Goal: Information Seeking & Learning: Find contact information

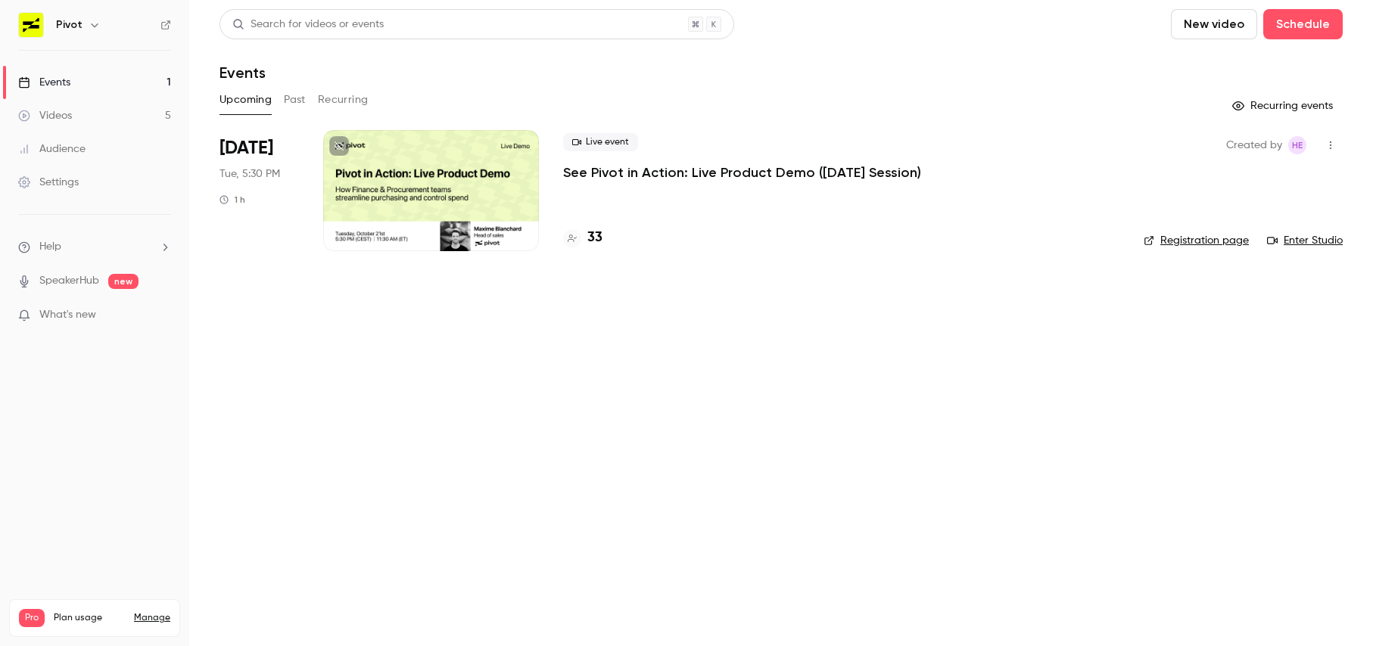
click at [782, 173] on p "See Pivot in Action: Live Product Demo ([DATE] Session)" at bounding box center [742, 172] width 358 height 18
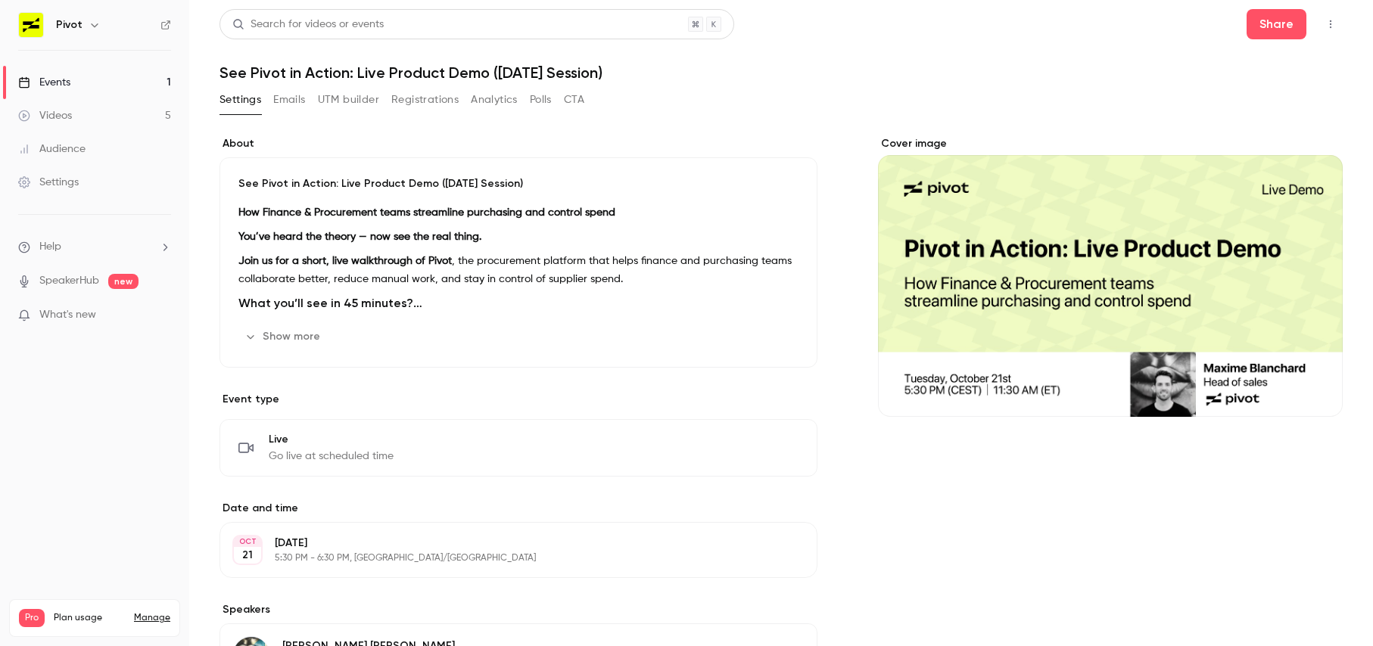
click at [294, 92] on button "Emails" at bounding box center [289, 100] width 32 height 24
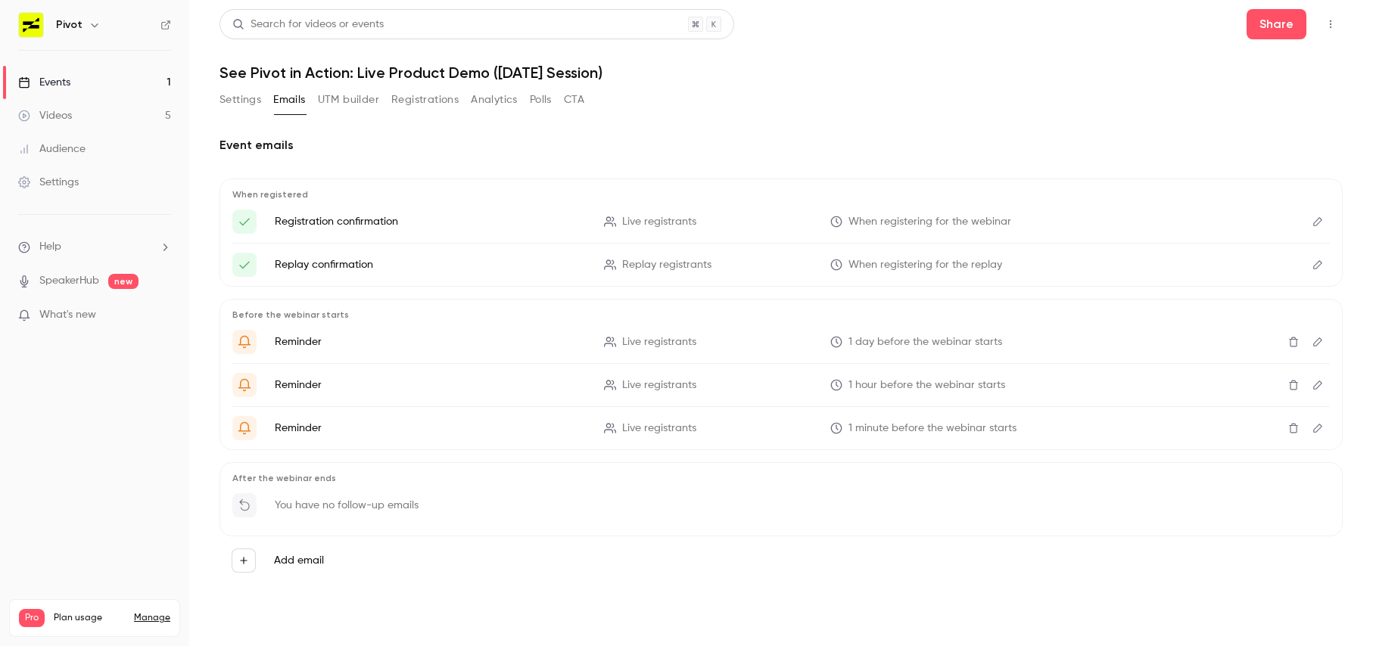
click at [417, 96] on button "Registrations" at bounding box center [424, 100] width 67 height 24
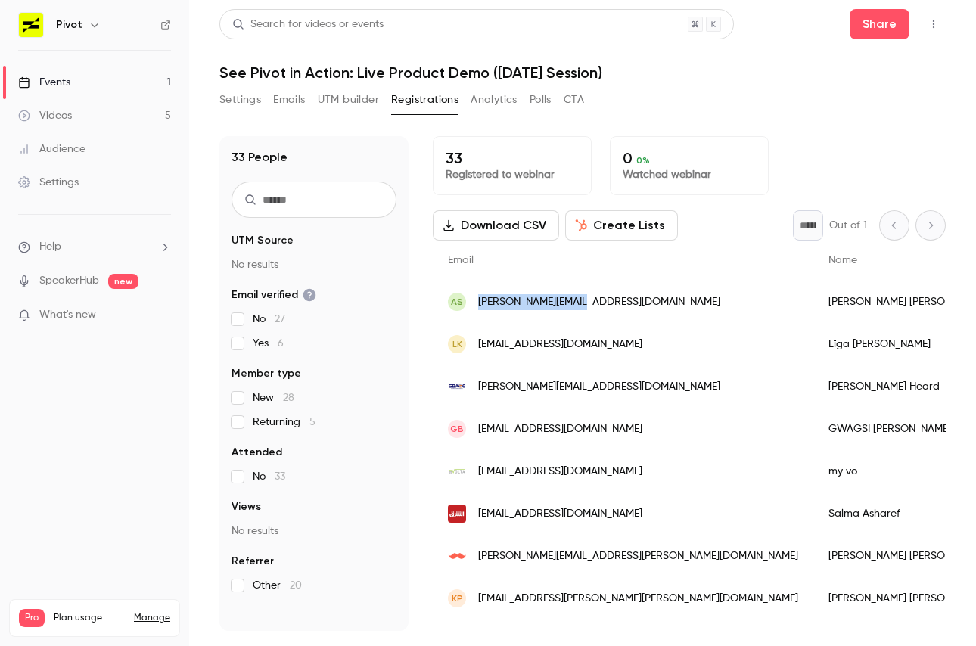
drag, startPoint x: 612, startPoint y: 302, endPoint x: 475, endPoint y: 305, distance: 137.0
click at [475, 305] on div "AS [PERSON_NAME][EMAIL_ADDRESS][DOMAIN_NAME]" at bounding box center [623, 302] width 381 height 42
copy span "[PERSON_NAME][EMAIL_ADDRESS][DOMAIN_NAME]"
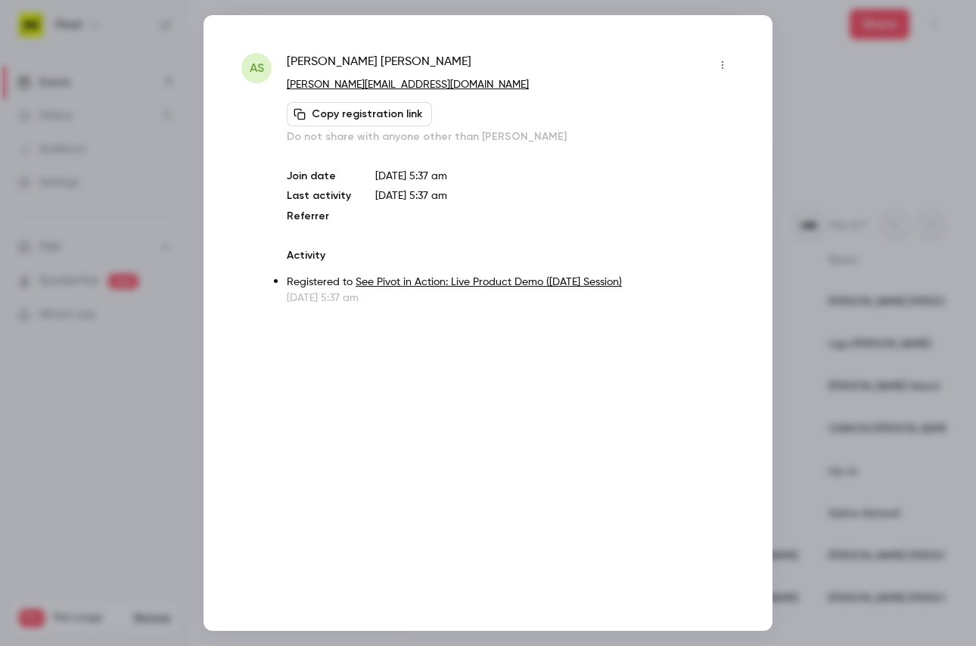
click at [825, 92] on div at bounding box center [488, 323] width 976 height 646
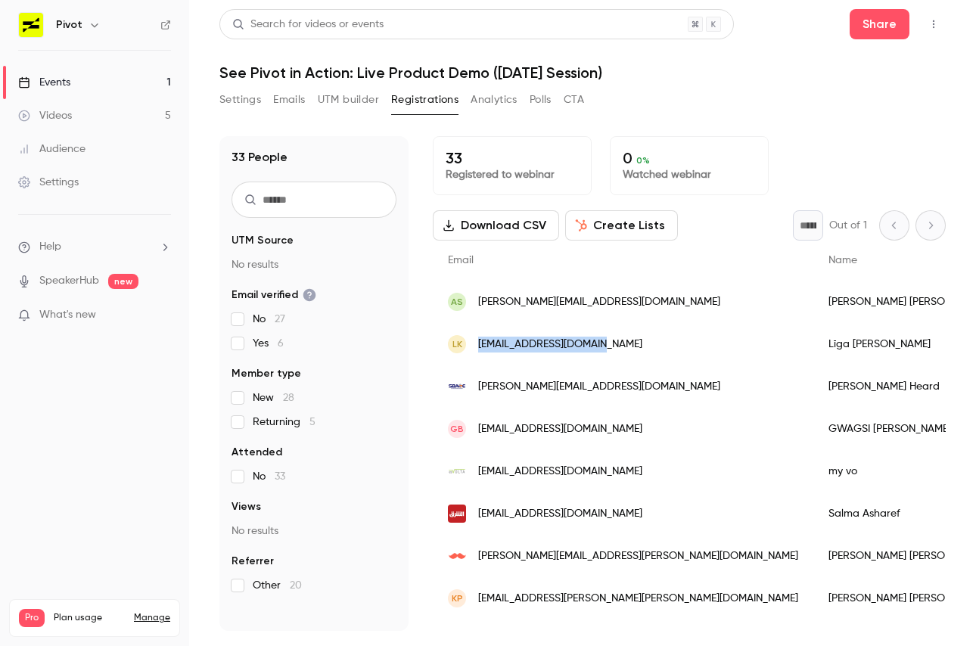
drag, startPoint x: 609, startPoint y: 344, endPoint x: 478, endPoint y: 345, distance: 130.9
click at [478, 345] on div "LK [EMAIL_ADDRESS][DOMAIN_NAME]" at bounding box center [623, 344] width 381 height 42
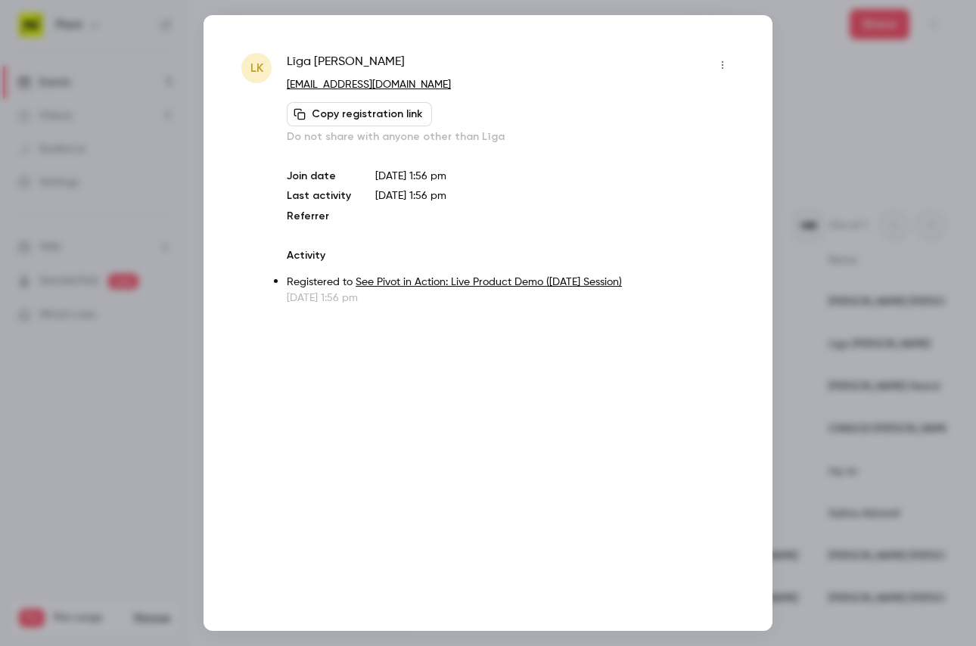
copy span "[EMAIL_ADDRESS][DOMAIN_NAME]"
click at [866, 128] on div at bounding box center [488, 323] width 976 height 646
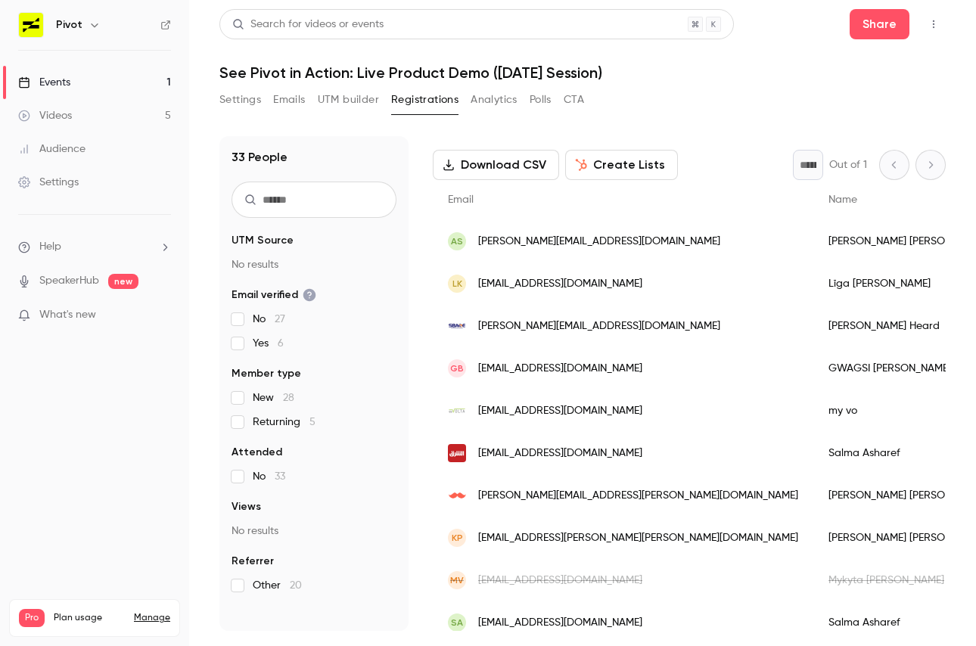
scroll to position [70, 0]
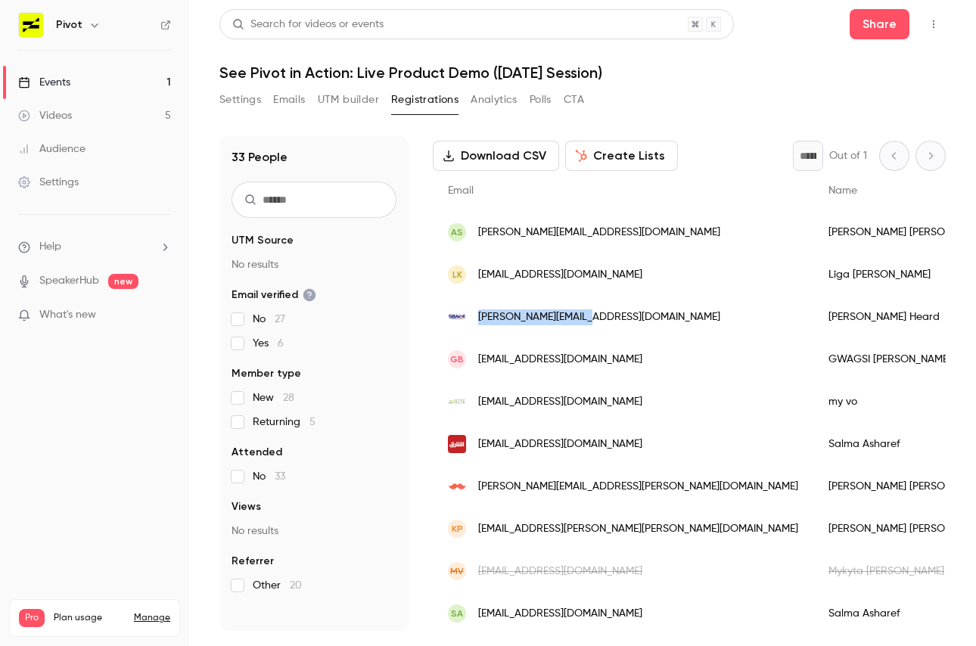
drag, startPoint x: 607, startPoint y: 321, endPoint x: 477, endPoint y: 322, distance: 129.4
click at [477, 322] on div "[PERSON_NAME][EMAIL_ADDRESS][DOMAIN_NAME]" at bounding box center [623, 317] width 381 height 42
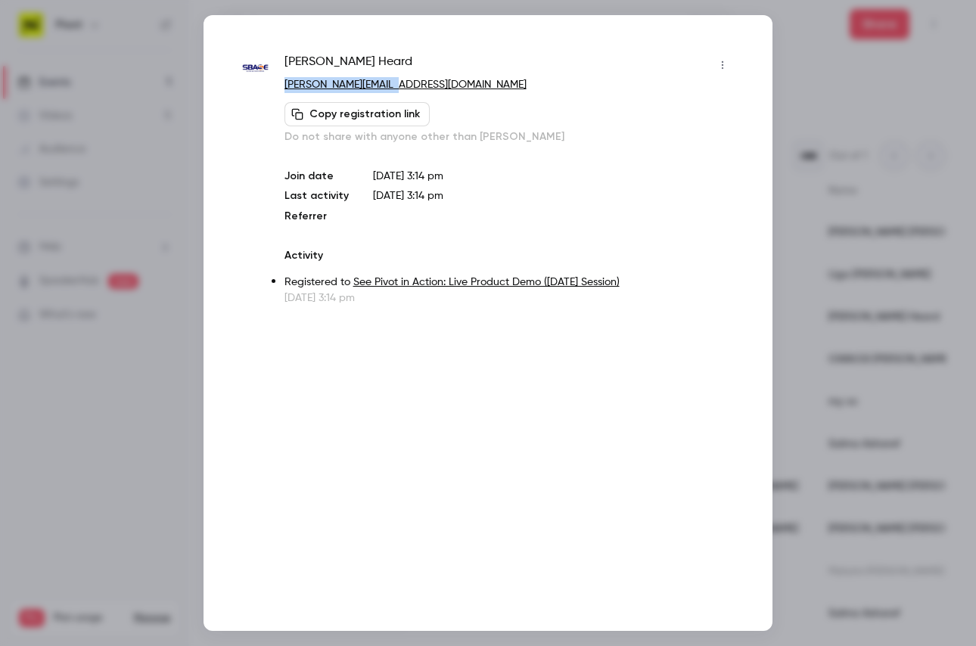
drag, startPoint x: 413, startPoint y: 79, endPoint x: 281, endPoint y: 82, distance: 131.7
click at [281, 82] on div "[PERSON_NAME] [PERSON_NAME][EMAIL_ADDRESS][DOMAIN_NAME] Copy registration link …" at bounding box center [487, 179] width 493 height 253
copy link "[PERSON_NAME][EMAIL_ADDRESS][DOMAIN_NAME]"
click at [825, 91] on div at bounding box center [488, 323] width 976 height 646
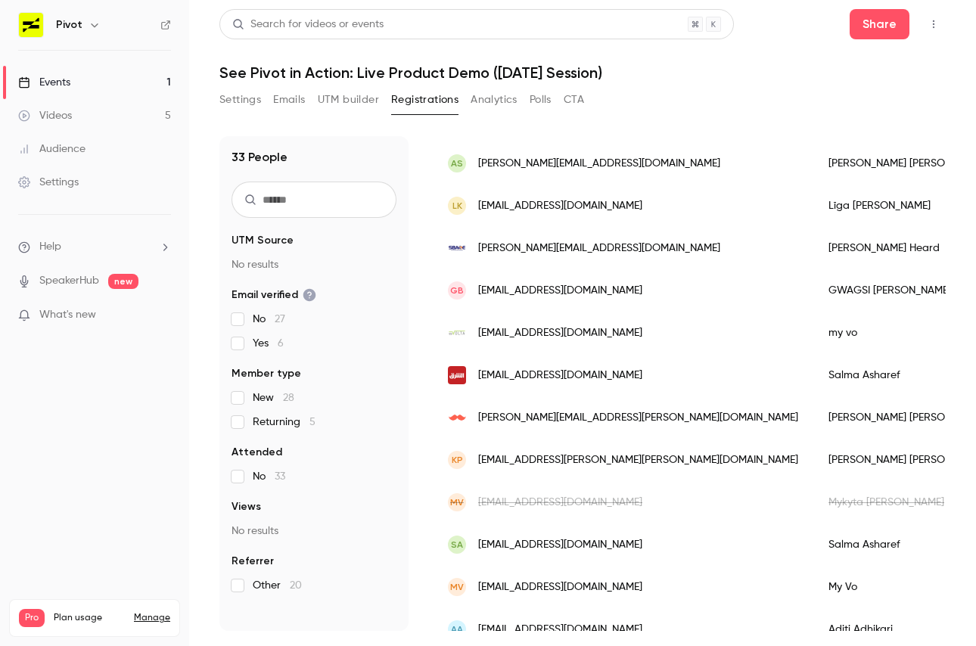
scroll to position [152, 0]
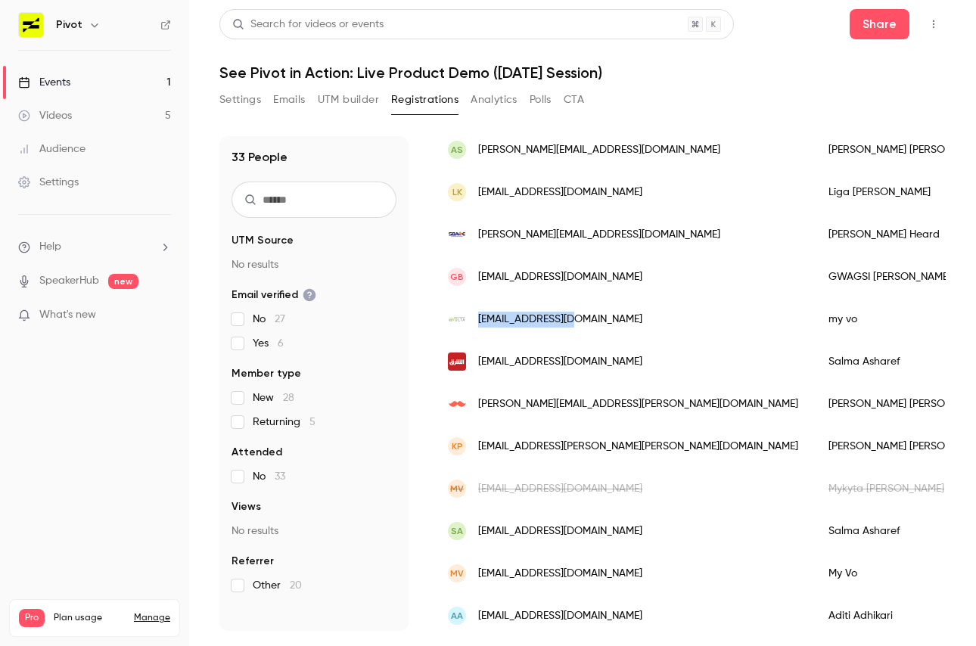
drag, startPoint x: 590, startPoint y: 313, endPoint x: 480, endPoint y: 319, distance: 110.6
click at [480, 319] on div "[EMAIL_ADDRESS][DOMAIN_NAME]" at bounding box center [623, 319] width 381 height 42
copy span "[EMAIL_ADDRESS][DOMAIN_NAME]"
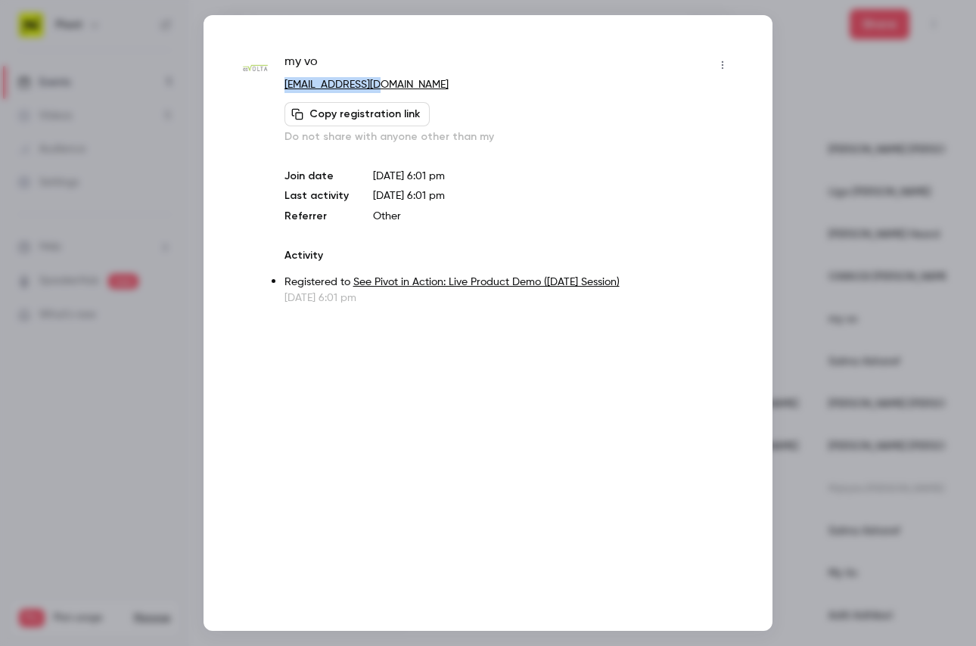
drag, startPoint x: 400, startPoint y: 88, endPoint x: 285, endPoint y: 89, distance: 114.3
click at [285, 89] on p "[EMAIL_ADDRESS][DOMAIN_NAME]" at bounding box center [510, 85] width 450 height 16
copy link "[EMAIL_ADDRESS][DOMAIN_NAME]"
click at [807, 92] on div at bounding box center [488, 323] width 976 height 646
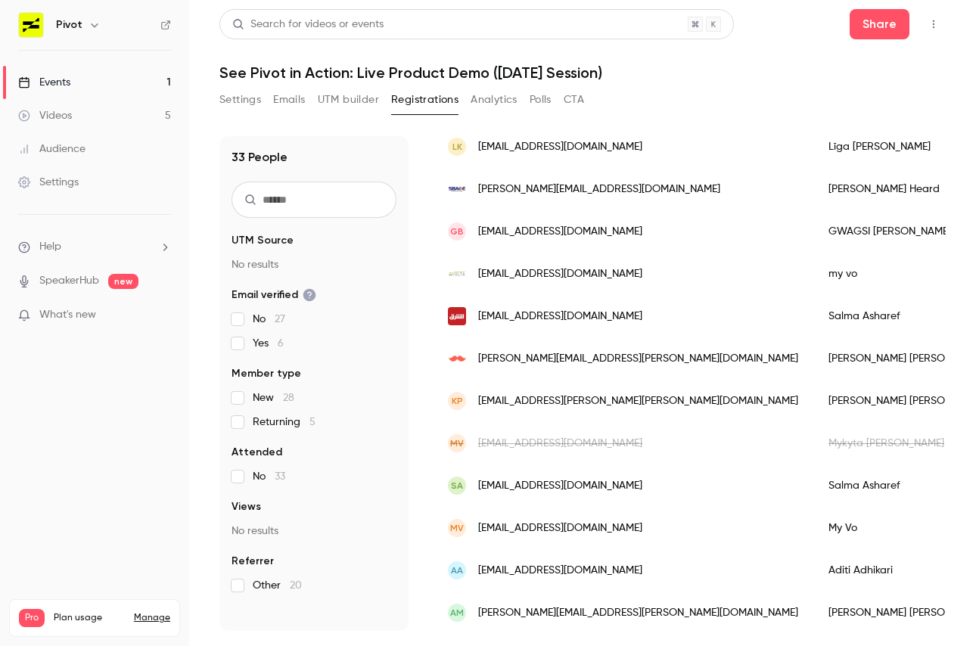
scroll to position [212, 0]
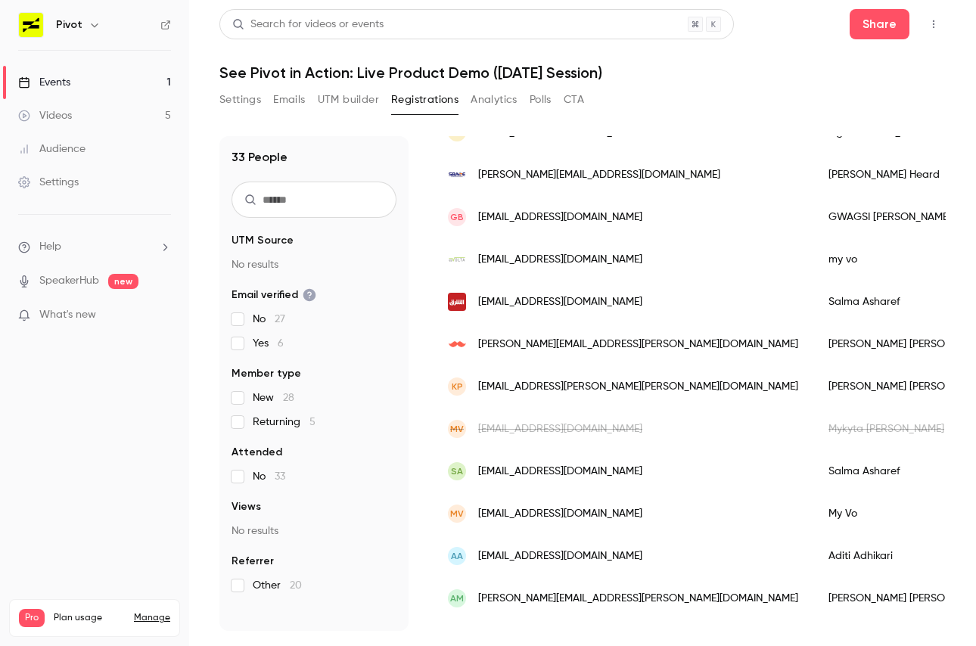
click at [636, 304] on div "[EMAIL_ADDRESS][DOMAIN_NAME]" at bounding box center [623, 302] width 381 height 42
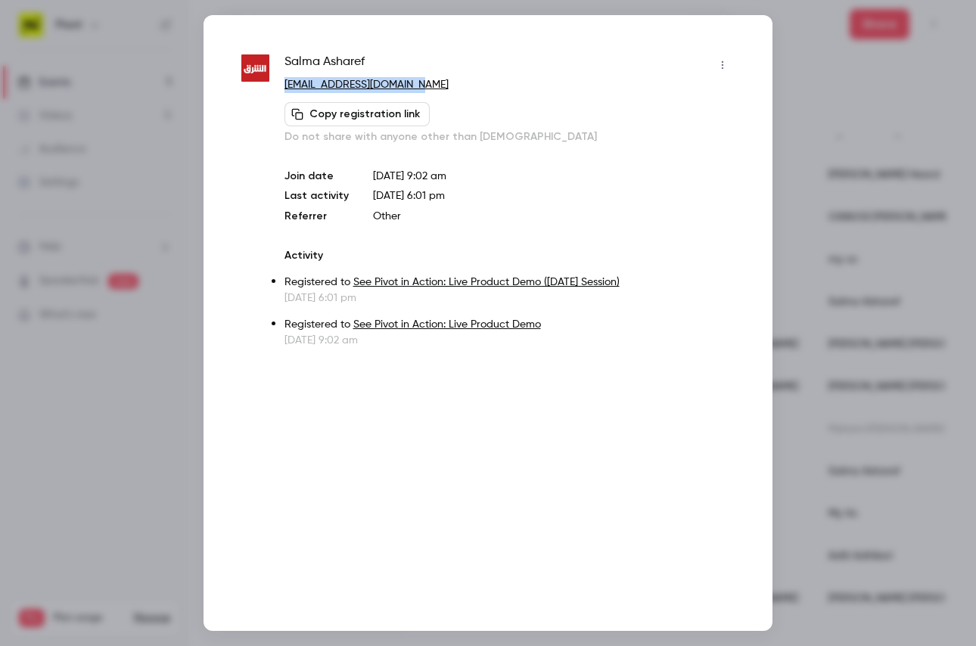
drag, startPoint x: 437, startPoint y: 89, endPoint x: 281, endPoint y: 86, distance: 155.9
click at [281, 86] on div "Salma Asharef [EMAIL_ADDRESS][DOMAIN_NAME] Copy registration link Do not share …" at bounding box center [487, 200] width 493 height 295
copy link "[EMAIL_ADDRESS][DOMAIN_NAME]"
click at [838, 102] on div at bounding box center [488, 323] width 976 height 646
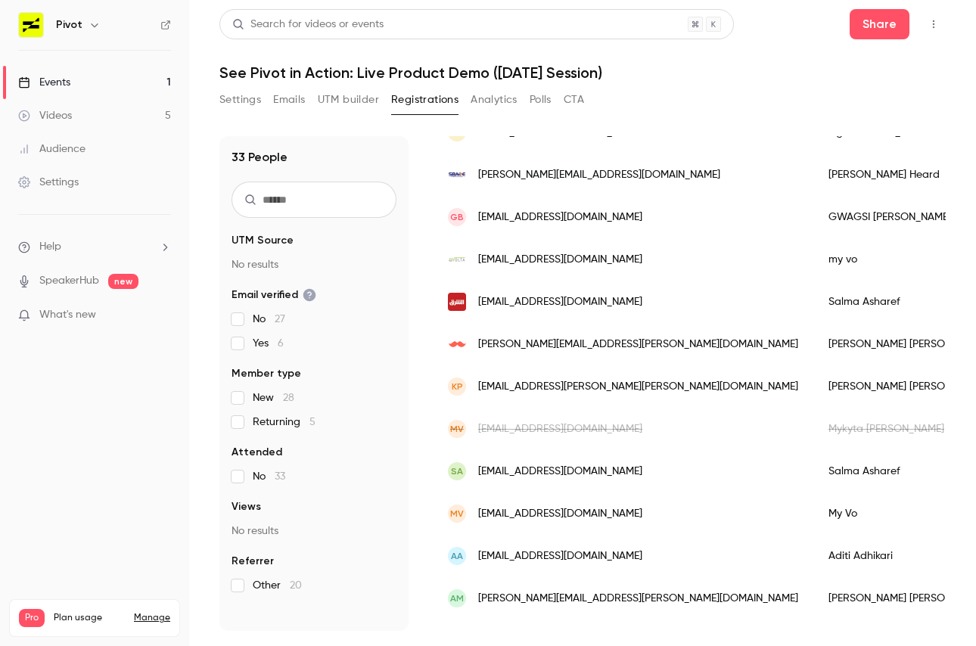
click at [634, 333] on div "[PERSON_NAME][EMAIL_ADDRESS][PERSON_NAME][DOMAIN_NAME]" at bounding box center [623, 344] width 381 height 42
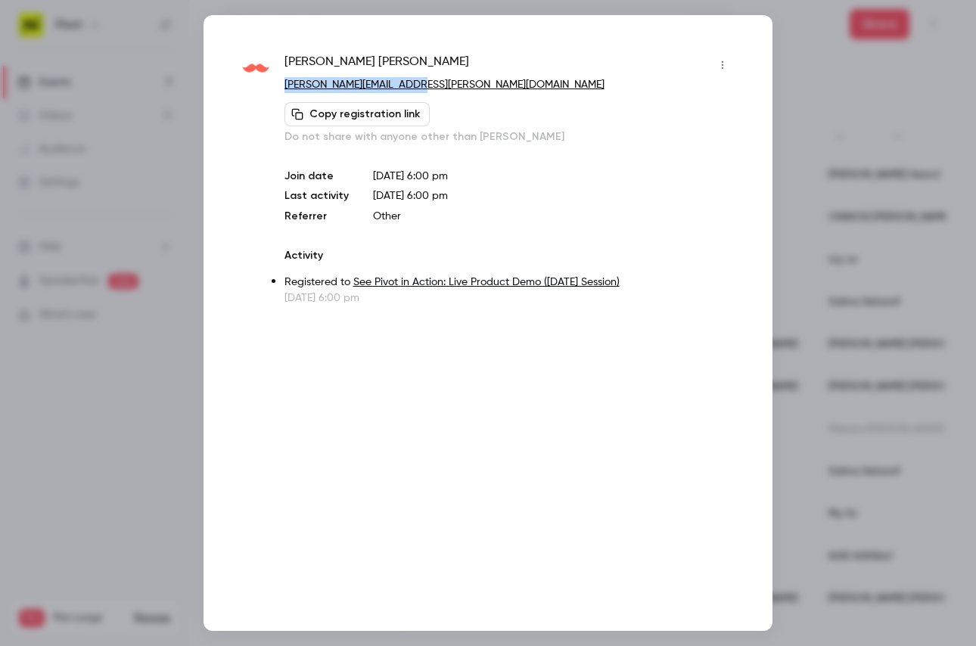
drag, startPoint x: 425, startPoint y: 82, endPoint x: 285, endPoint y: 85, distance: 140.0
click at [285, 85] on p "[PERSON_NAME][EMAIL_ADDRESS][PERSON_NAME][DOMAIN_NAME]" at bounding box center [510, 85] width 450 height 16
copy link "[PERSON_NAME][EMAIL_ADDRESS][PERSON_NAME][DOMAIN_NAME]"
click at [846, 159] on div at bounding box center [488, 323] width 976 height 646
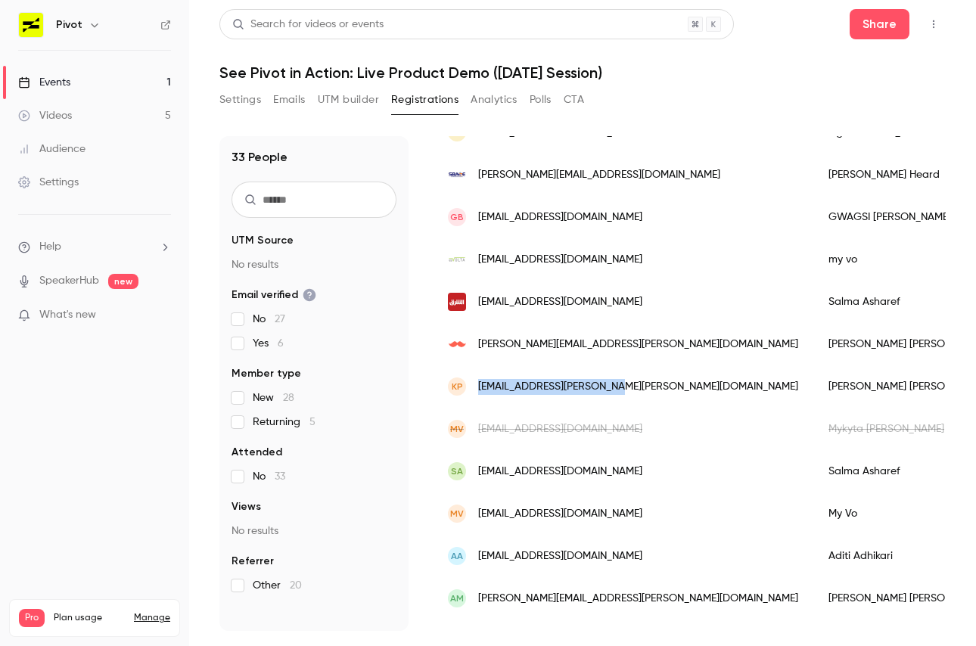
drag, startPoint x: 636, startPoint y: 381, endPoint x: 479, endPoint y: 390, distance: 157.6
click at [479, 390] on div "KP [EMAIL_ADDRESS][PERSON_NAME][PERSON_NAME][DOMAIN_NAME]" at bounding box center [623, 386] width 381 height 42
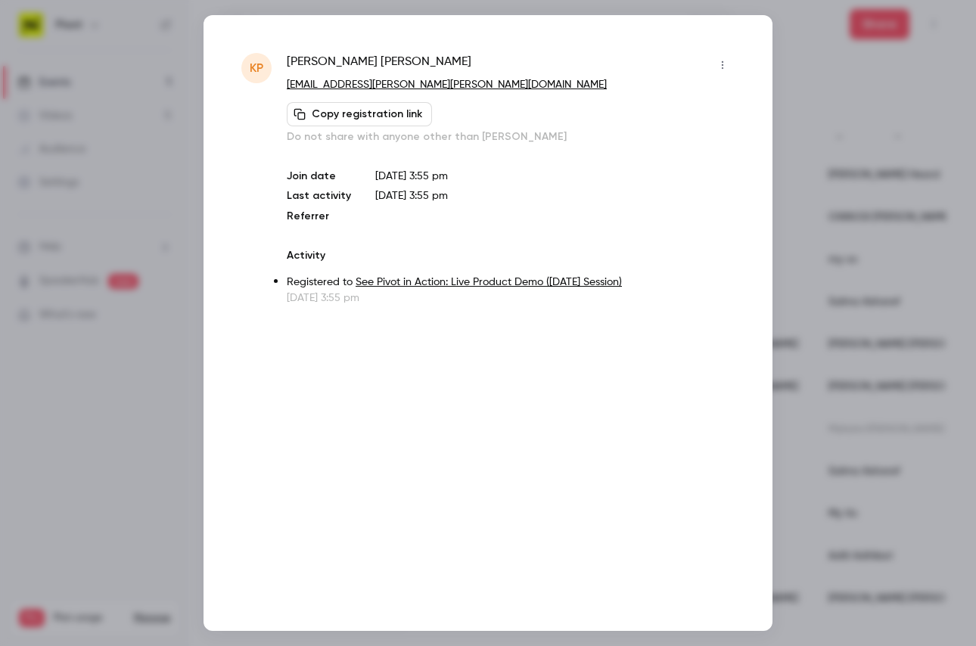
click at [844, 324] on div at bounding box center [488, 323] width 976 height 646
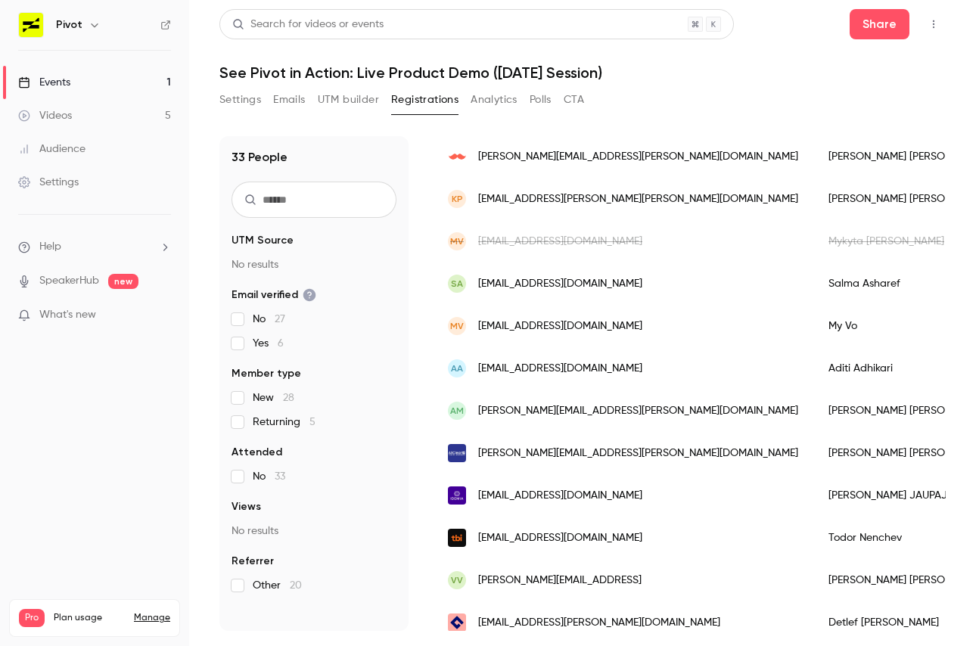
scroll to position [400, 0]
drag, startPoint x: 664, startPoint y: 452, endPoint x: 475, endPoint y: 454, distance: 188.4
click at [475, 454] on div "[PERSON_NAME][EMAIL_ADDRESS][PERSON_NAME][DOMAIN_NAME]" at bounding box center [623, 452] width 381 height 42
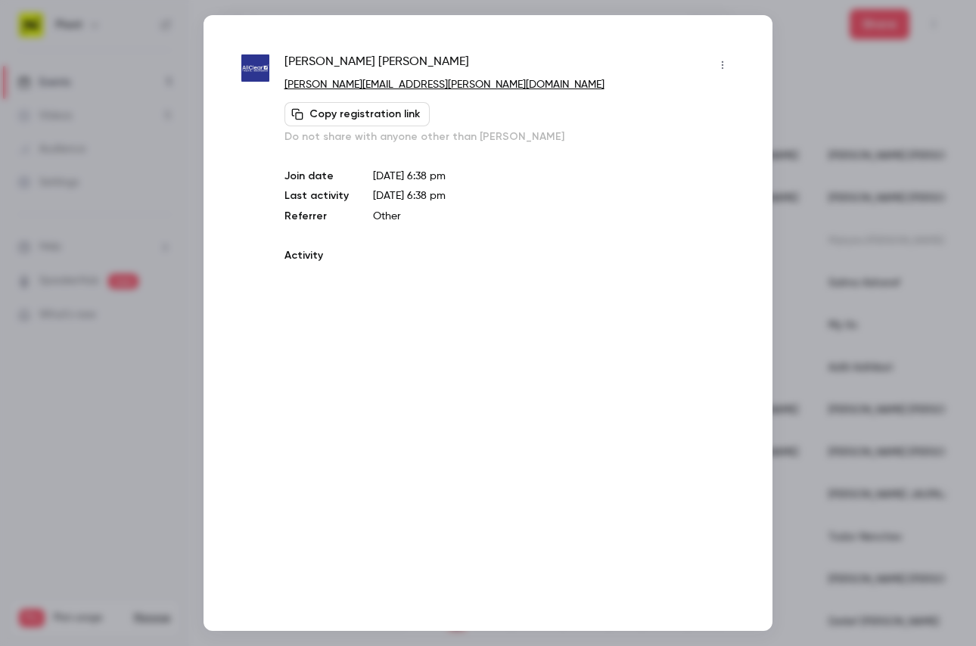
copy span "[PERSON_NAME][EMAIL_ADDRESS][PERSON_NAME][DOMAIN_NAME]"
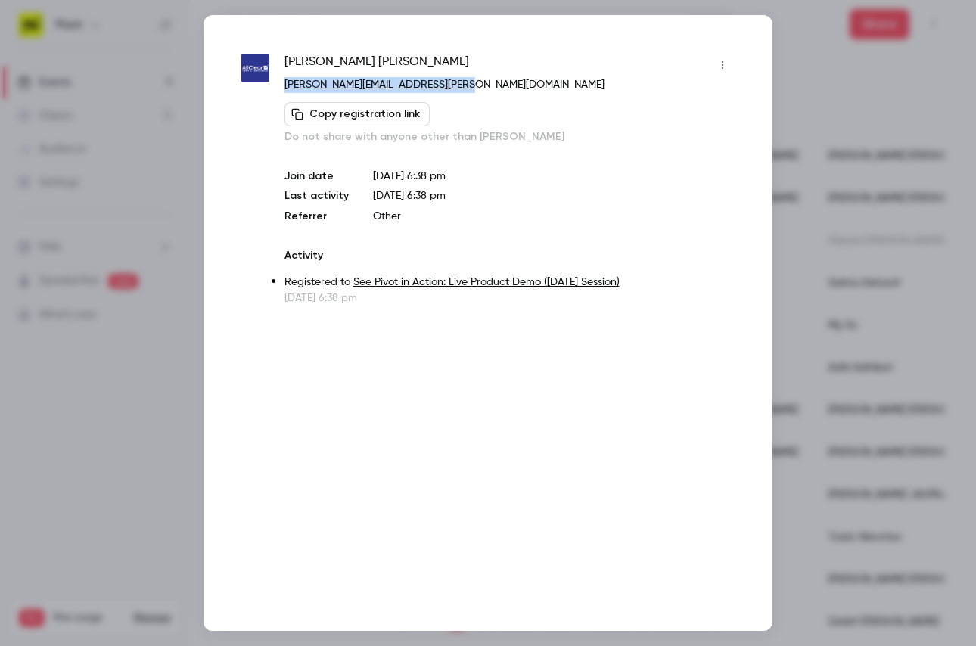
drag, startPoint x: 465, startPoint y: 84, endPoint x: 281, endPoint y: 84, distance: 183.1
click at [281, 84] on div "lewis horan [EMAIL_ADDRESS][PERSON_NAME][DOMAIN_NAME] Copy registration link Do…" at bounding box center [487, 179] width 493 height 253
copy link "[PERSON_NAME][EMAIL_ADDRESS][PERSON_NAME][DOMAIN_NAME]"
click at [843, 387] on div at bounding box center [488, 323] width 976 height 646
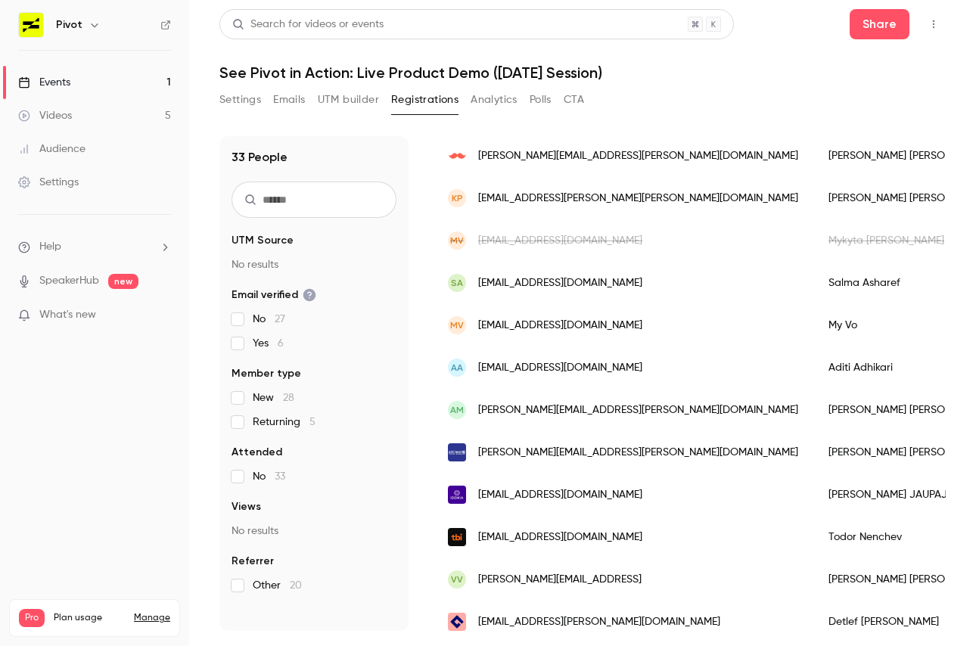
click at [639, 490] on div "[EMAIL_ADDRESS][DOMAIN_NAME]" at bounding box center [623, 495] width 381 height 42
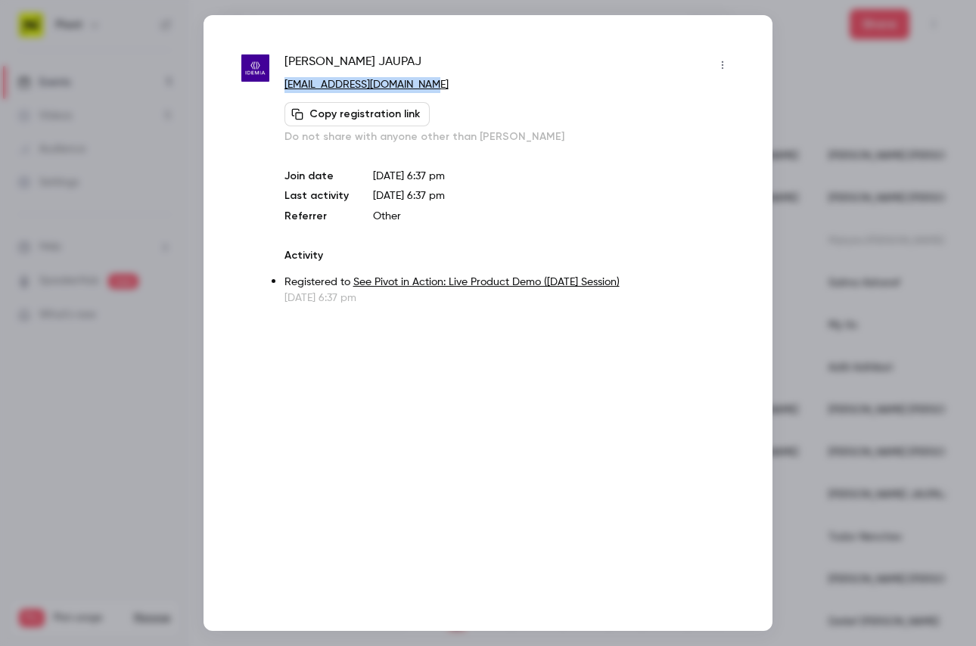
drag, startPoint x: 420, startPoint y: 84, endPoint x: 286, endPoint y: 86, distance: 133.9
click at [286, 86] on p "[EMAIL_ADDRESS][DOMAIN_NAME]" at bounding box center [510, 85] width 450 height 16
copy link "[EMAIL_ADDRESS][DOMAIN_NAME]"
click at [847, 437] on div at bounding box center [488, 323] width 976 height 646
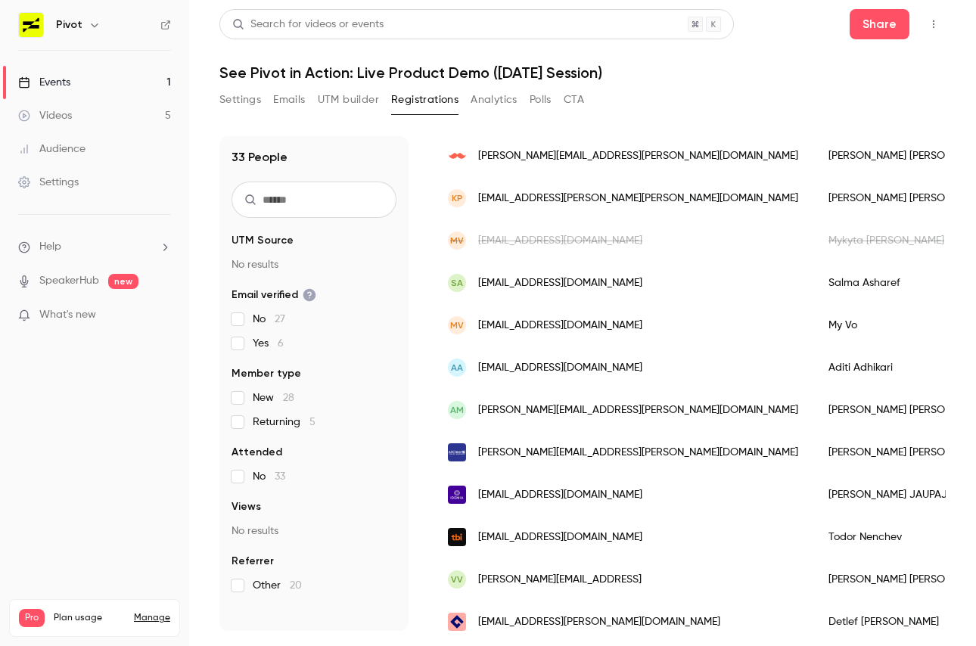
click at [615, 530] on div "[EMAIL_ADDRESS][DOMAIN_NAME]" at bounding box center [623, 537] width 381 height 42
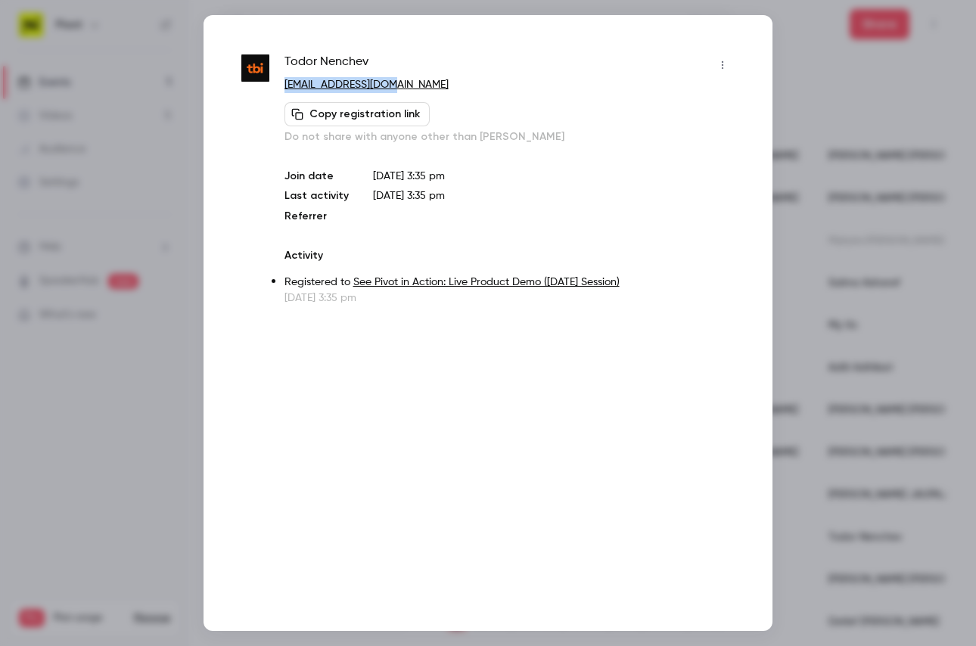
drag, startPoint x: 418, startPoint y: 85, endPoint x: 281, endPoint y: 86, distance: 136.2
click at [281, 86] on div "[PERSON_NAME] [EMAIL_ADDRESS][DOMAIN_NAME] Copy registration link Do not share …" at bounding box center [487, 179] width 493 height 253
click at [888, 447] on div at bounding box center [488, 323] width 976 height 646
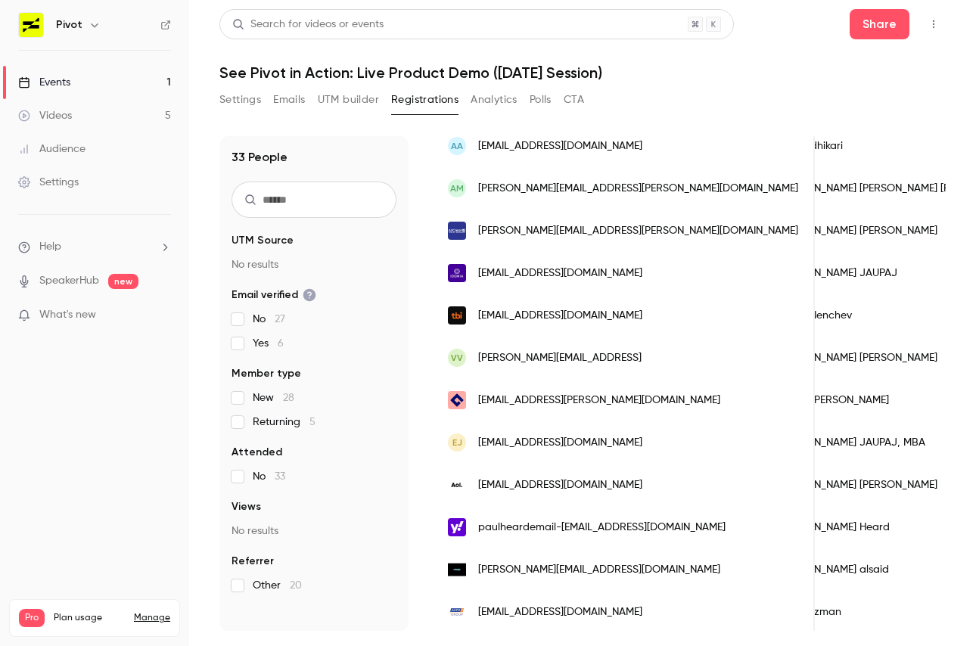
scroll to position [628, 0]
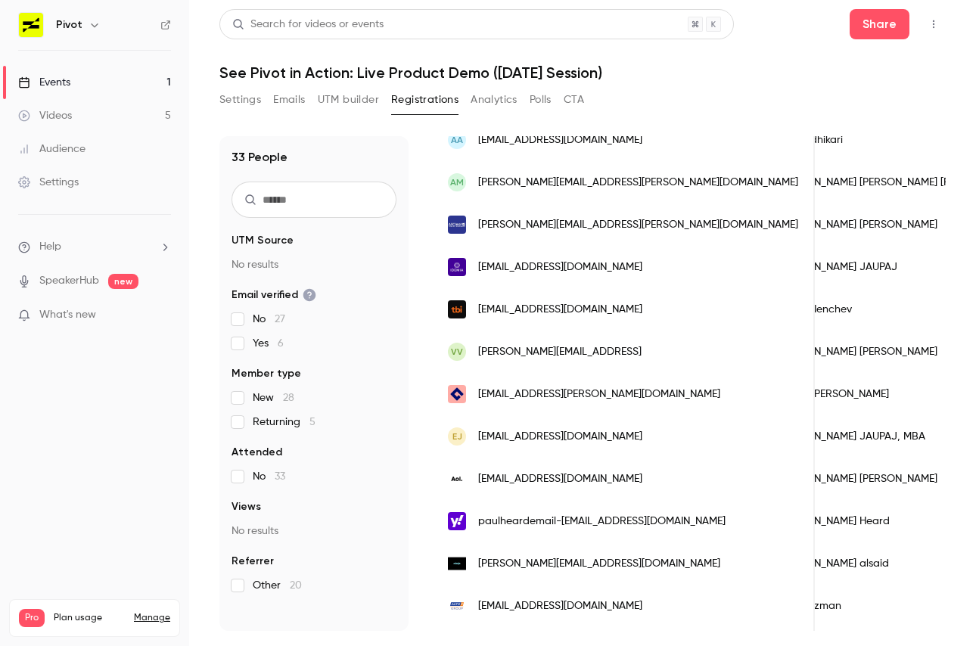
click at [636, 395] on div "[EMAIL_ADDRESS][PERSON_NAME][DOMAIN_NAME]" at bounding box center [624, 394] width 382 height 42
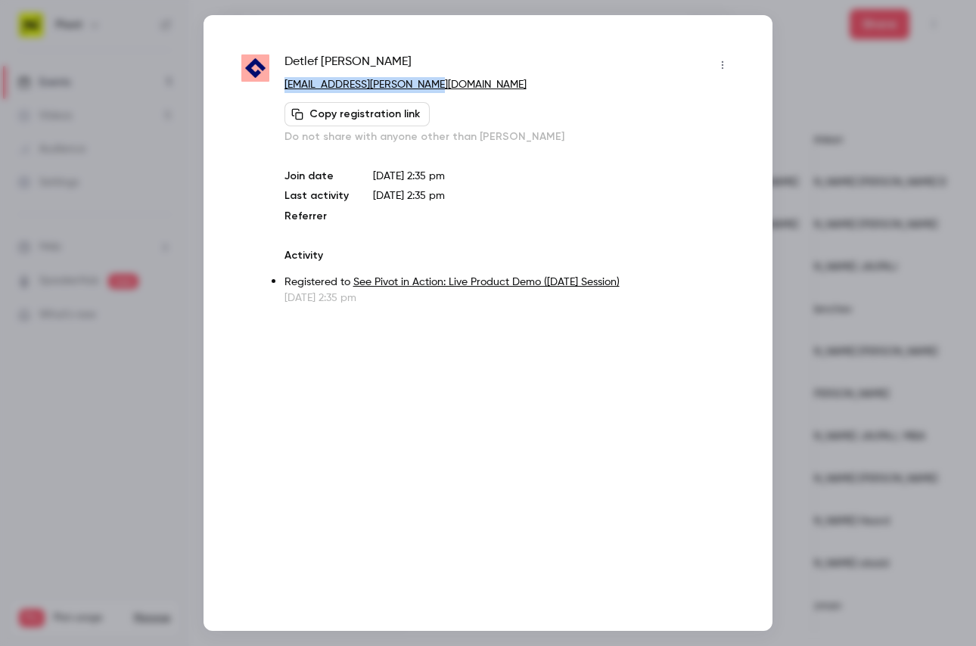
drag, startPoint x: 446, startPoint y: 85, endPoint x: 278, endPoint y: 83, distance: 168.0
click at [278, 83] on div "[PERSON_NAME] [PERSON_NAME][EMAIL_ADDRESS][PERSON_NAME][DOMAIN_NAME] Copy regis…" at bounding box center [487, 179] width 493 height 253
click at [873, 442] on div at bounding box center [488, 323] width 976 height 646
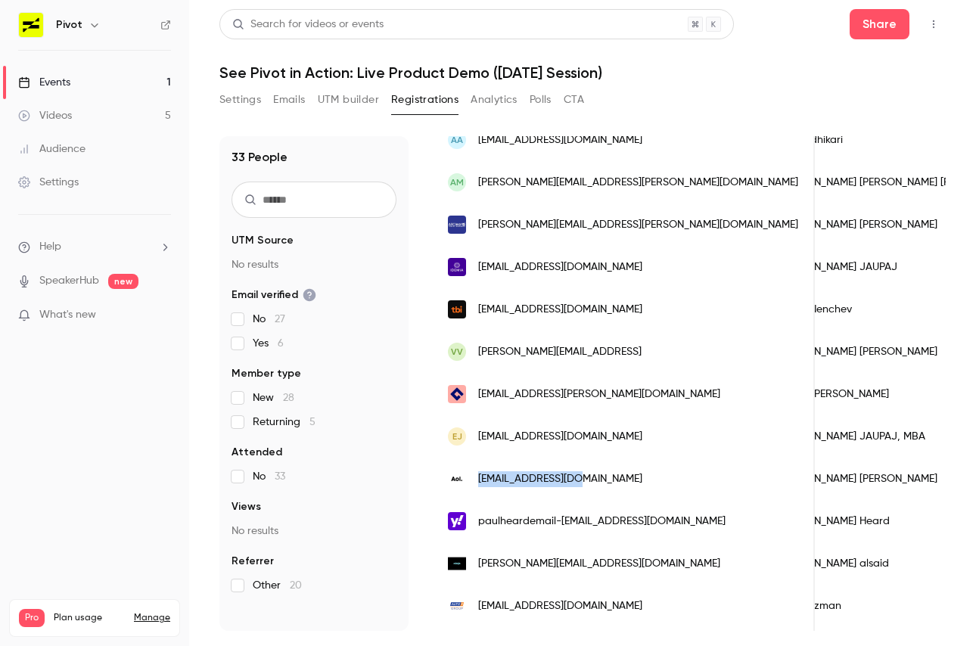
drag, startPoint x: 615, startPoint y: 480, endPoint x: 474, endPoint y: 480, distance: 140.7
click at [474, 480] on div "[EMAIL_ADDRESS][DOMAIN_NAME]" at bounding box center [624, 479] width 382 height 42
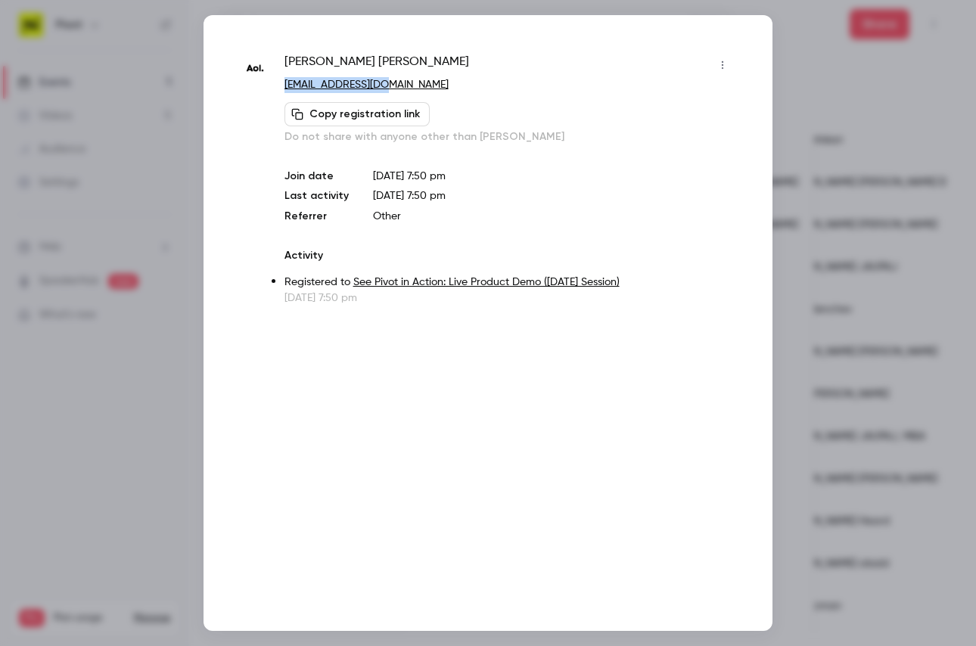
drag, startPoint x: 400, startPoint y: 85, endPoint x: 281, endPoint y: 86, distance: 118.8
click at [281, 86] on div "[PERSON_NAME] [PERSON_NAME][EMAIL_ADDRESS][DOMAIN_NAME] Copy registration link …" at bounding box center [487, 179] width 493 height 253
click at [849, 390] on div at bounding box center [488, 323] width 976 height 646
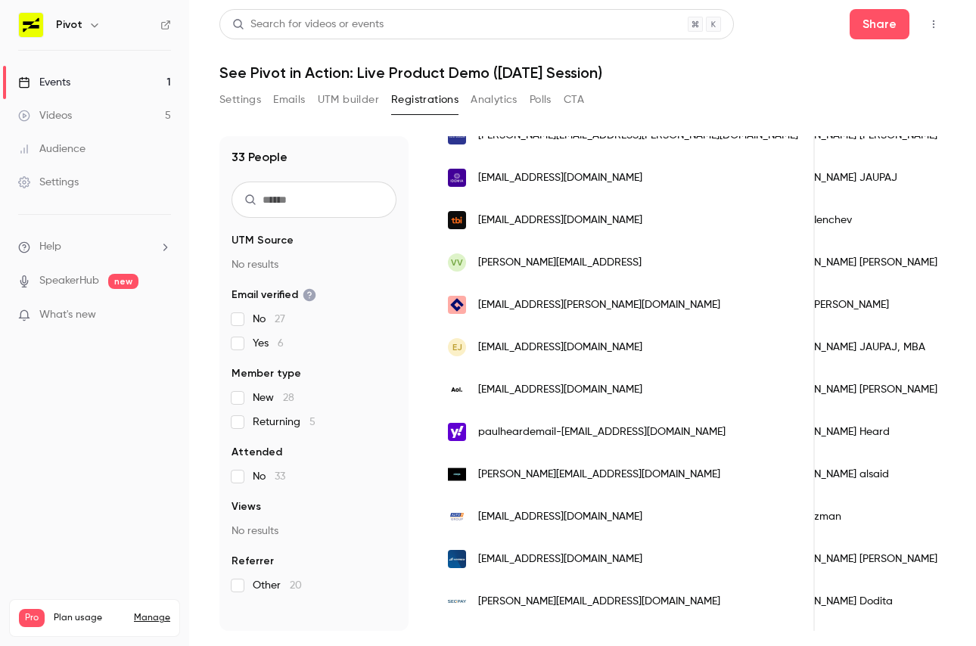
scroll to position [738, 0]
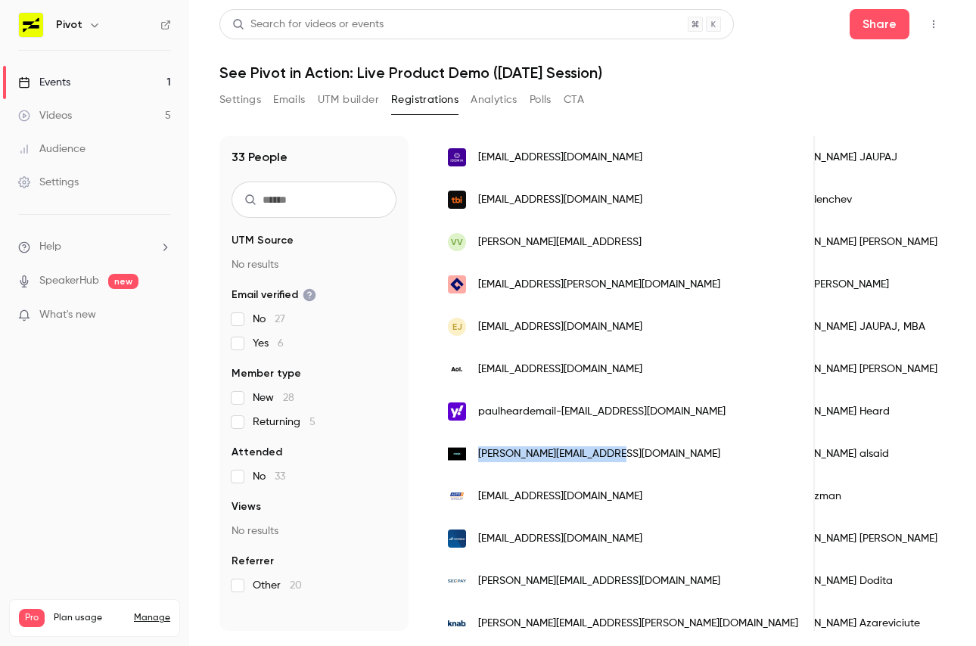
drag, startPoint x: 647, startPoint y: 454, endPoint x: 477, endPoint y: 453, distance: 170.2
click at [477, 453] on div "[PERSON_NAME][EMAIL_ADDRESS][DOMAIN_NAME]" at bounding box center [624, 454] width 382 height 42
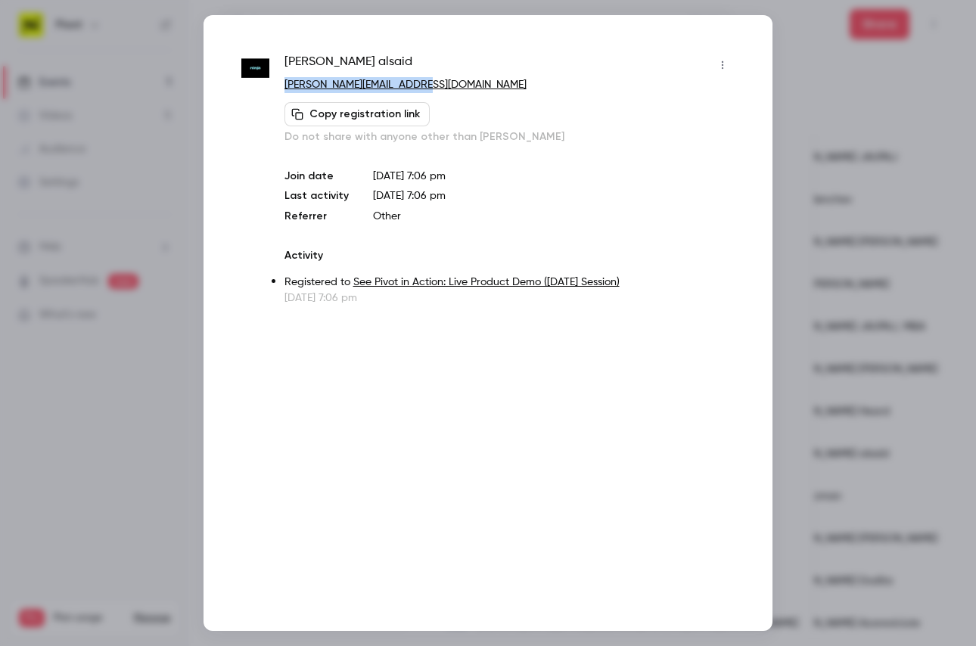
drag, startPoint x: 434, startPoint y: 85, endPoint x: 285, endPoint y: 84, distance: 149.8
click at [285, 84] on p "[PERSON_NAME][EMAIL_ADDRESS][DOMAIN_NAME]" at bounding box center [510, 85] width 450 height 16
click at [907, 395] on div at bounding box center [488, 323] width 976 height 646
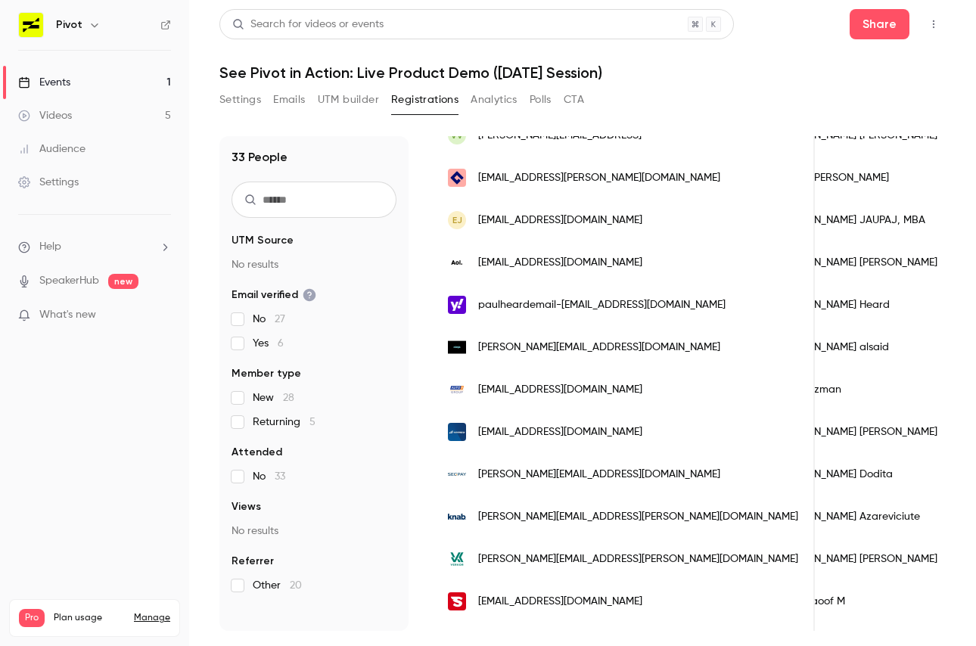
scroll to position [863, 0]
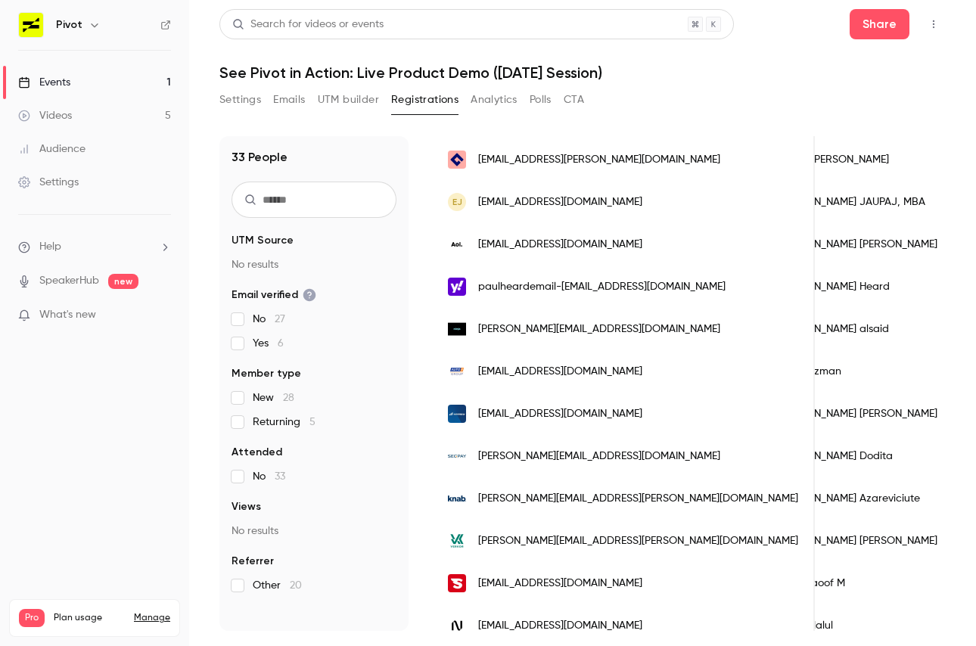
click at [603, 372] on div "[EMAIL_ADDRESS][DOMAIN_NAME]" at bounding box center [624, 371] width 382 height 42
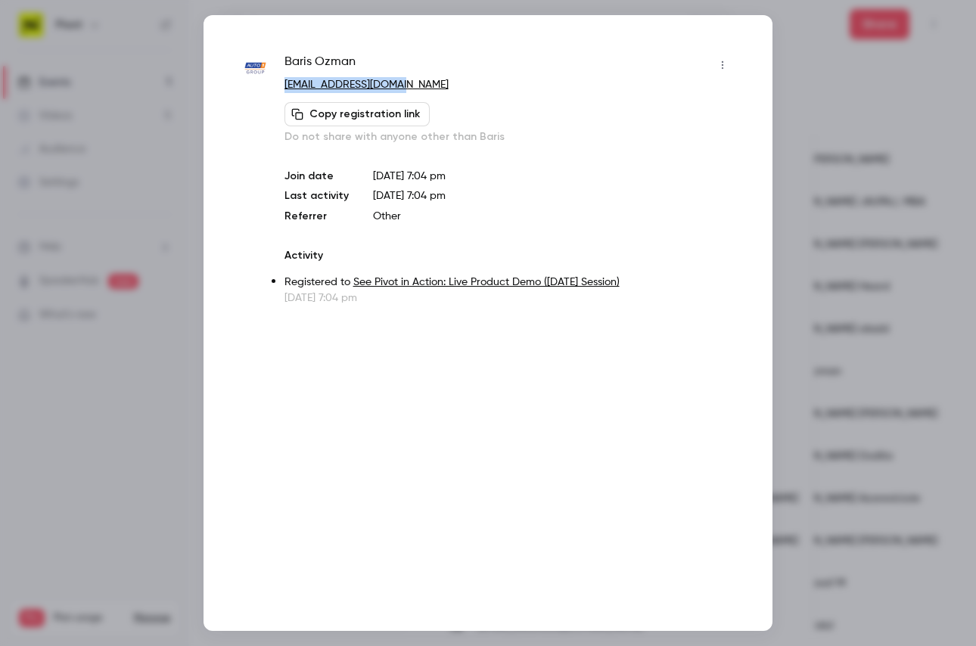
drag, startPoint x: 418, startPoint y: 83, endPoint x: 282, endPoint y: 83, distance: 136.2
click at [282, 83] on div "[PERSON_NAME] [EMAIL_ADDRESS][DOMAIN_NAME] Copy registration link Do not share …" at bounding box center [487, 179] width 493 height 253
click at [822, 363] on div at bounding box center [488, 323] width 976 height 646
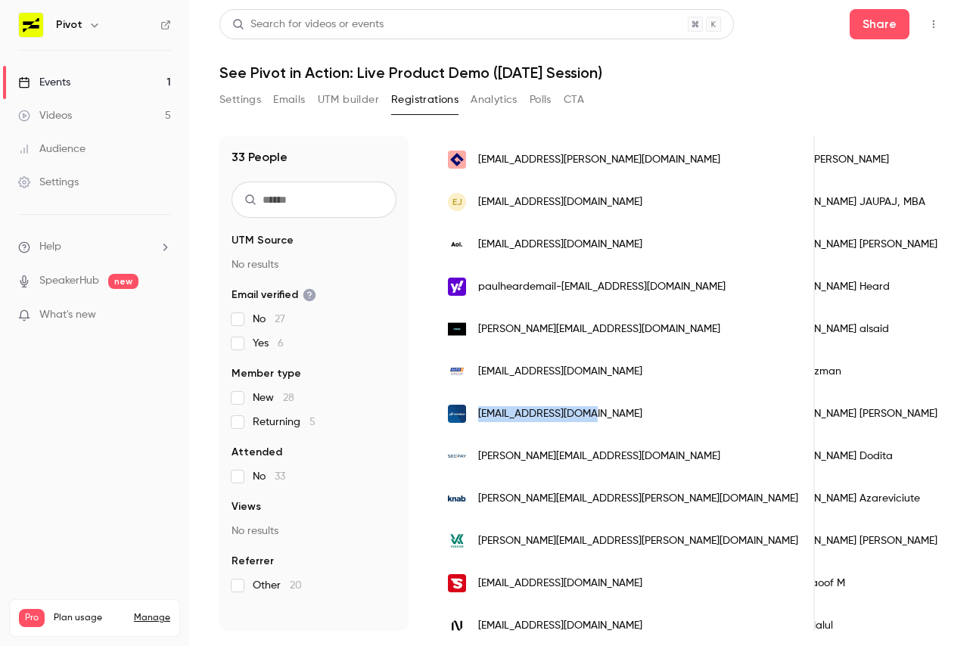
drag, startPoint x: 622, startPoint y: 412, endPoint x: 476, endPoint y: 412, distance: 146.0
click at [476, 412] on div "[EMAIL_ADDRESS][DOMAIN_NAME]" at bounding box center [624, 414] width 382 height 42
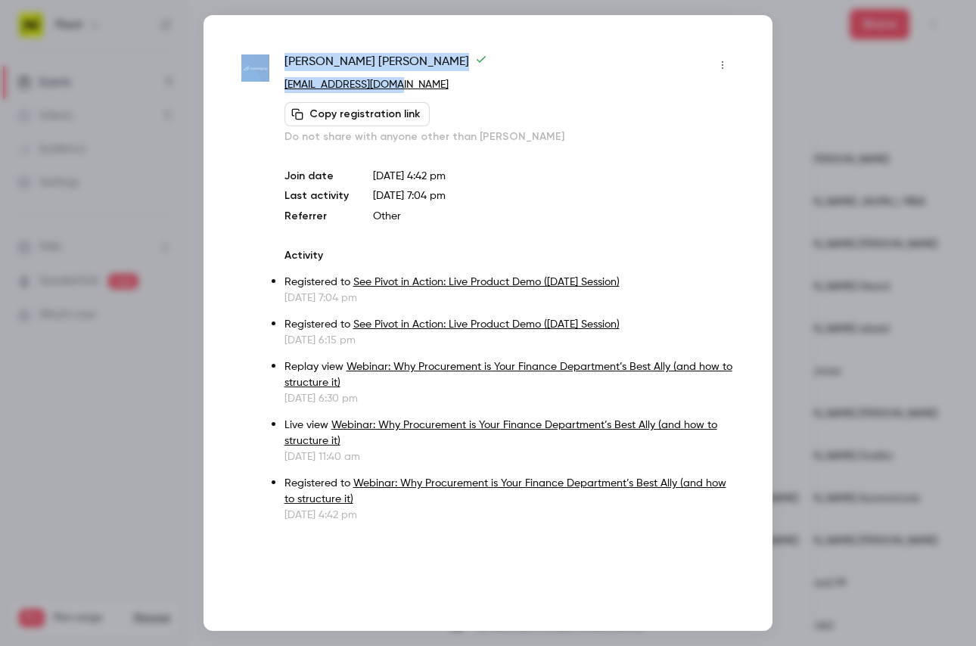
drag, startPoint x: 431, startPoint y: 85, endPoint x: 275, endPoint y: 86, distance: 156.6
click at [275, 86] on div "[PERSON_NAME] [EMAIL_ADDRESS][DOMAIN_NAME] Copy registration link Do not share …" at bounding box center [487, 288] width 493 height 470
click at [432, 91] on p "[EMAIL_ADDRESS][DOMAIN_NAME]" at bounding box center [510, 85] width 450 height 16
drag, startPoint x: 430, startPoint y: 82, endPoint x: 281, endPoint y: 83, distance: 148.3
click at [281, 83] on div "[PERSON_NAME] [EMAIL_ADDRESS][DOMAIN_NAME] Copy registration link Do not share …" at bounding box center [487, 288] width 493 height 470
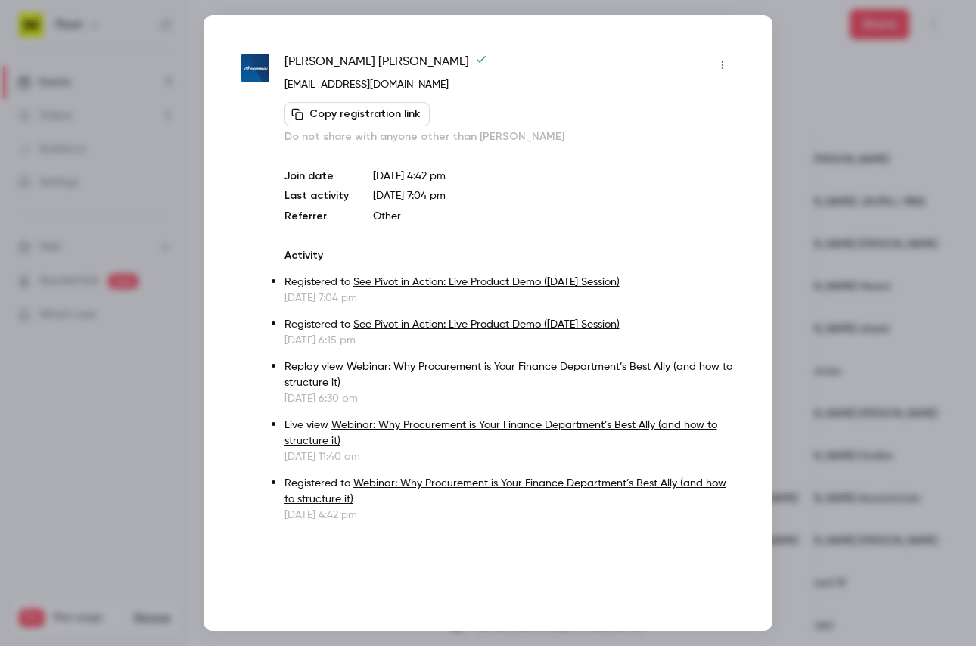
click at [889, 340] on div at bounding box center [488, 323] width 976 height 646
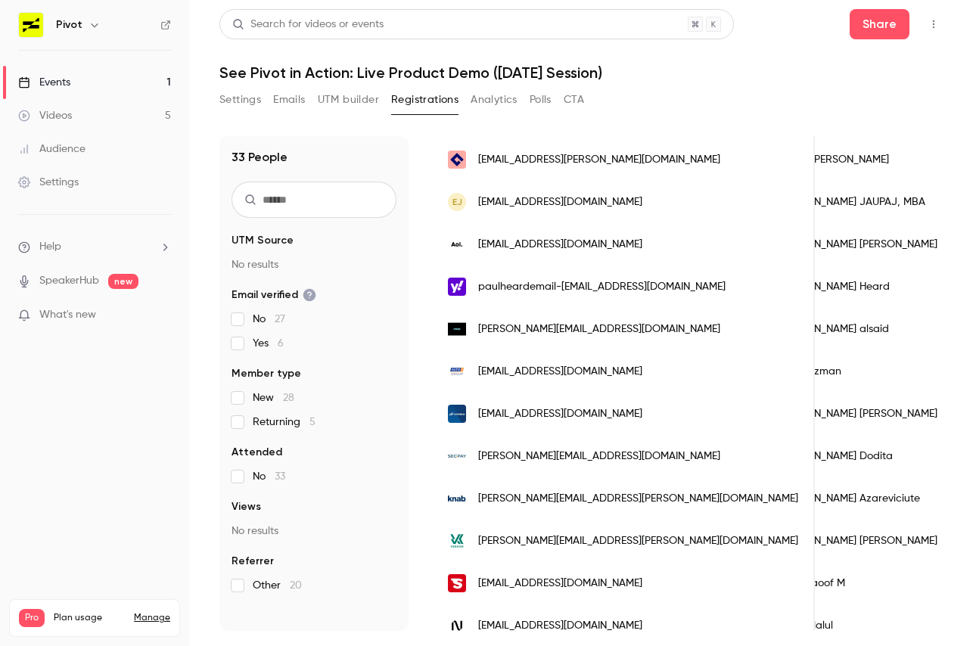
click at [608, 452] on div "[PERSON_NAME][EMAIL_ADDRESS][DOMAIN_NAME]" at bounding box center [624, 456] width 382 height 42
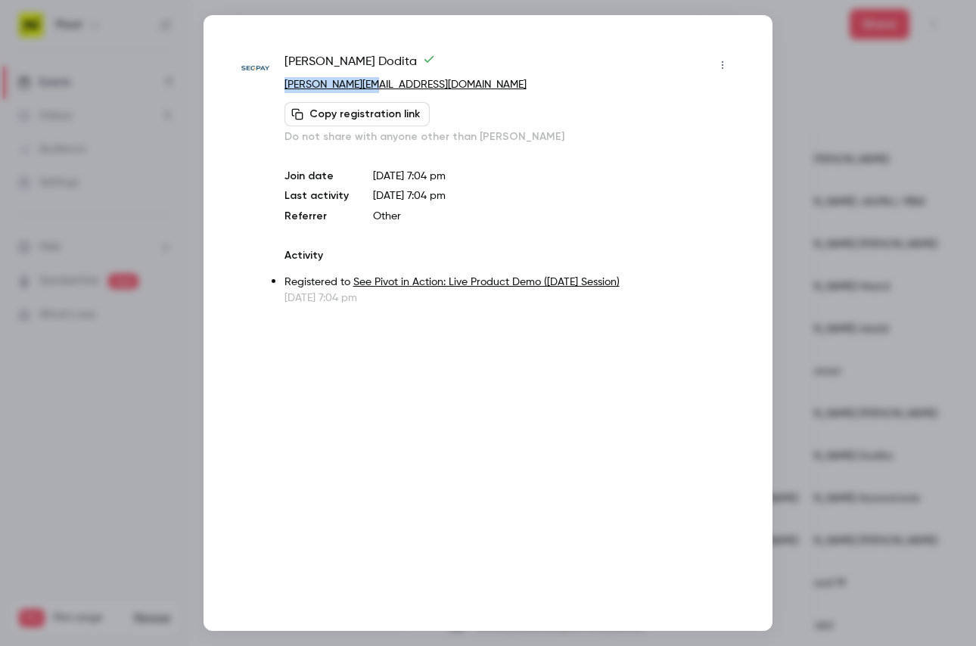
drag, startPoint x: 400, startPoint y: 87, endPoint x: 285, endPoint y: 87, distance: 115.0
click at [285, 87] on p "[PERSON_NAME][EMAIL_ADDRESS][DOMAIN_NAME]" at bounding box center [510, 85] width 450 height 16
click at [790, 378] on div at bounding box center [488, 323] width 976 height 646
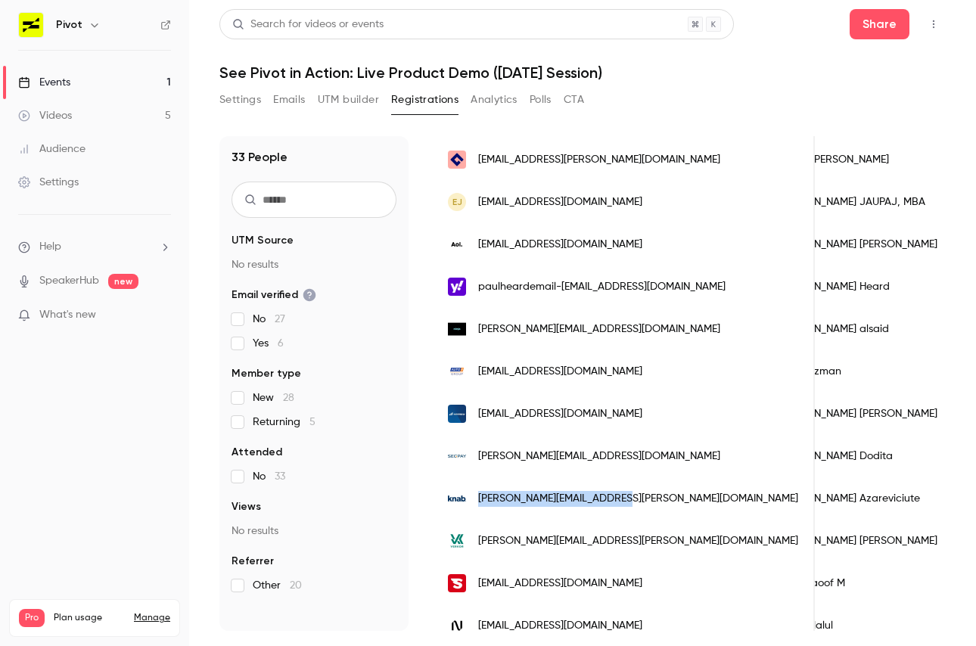
drag, startPoint x: 638, startPoint y: 504, endPoint x: 475, endPoint y: 502, distance: 162.7
click at [475, 502] on div "[PERSON_NAME][EMAIL_ADDRESS][PERSON_NAME][DOMAIN_NAME]" at bounding box center [624, 498] width 382 height 42
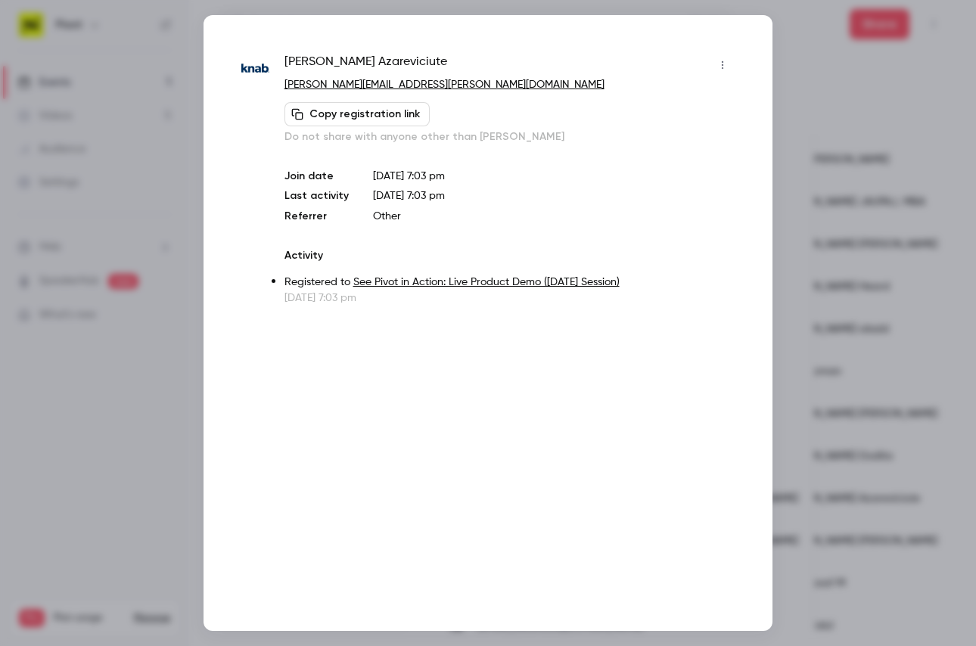
click at [852, 457] on div at bounding box center [488, 323] width 976 height 646
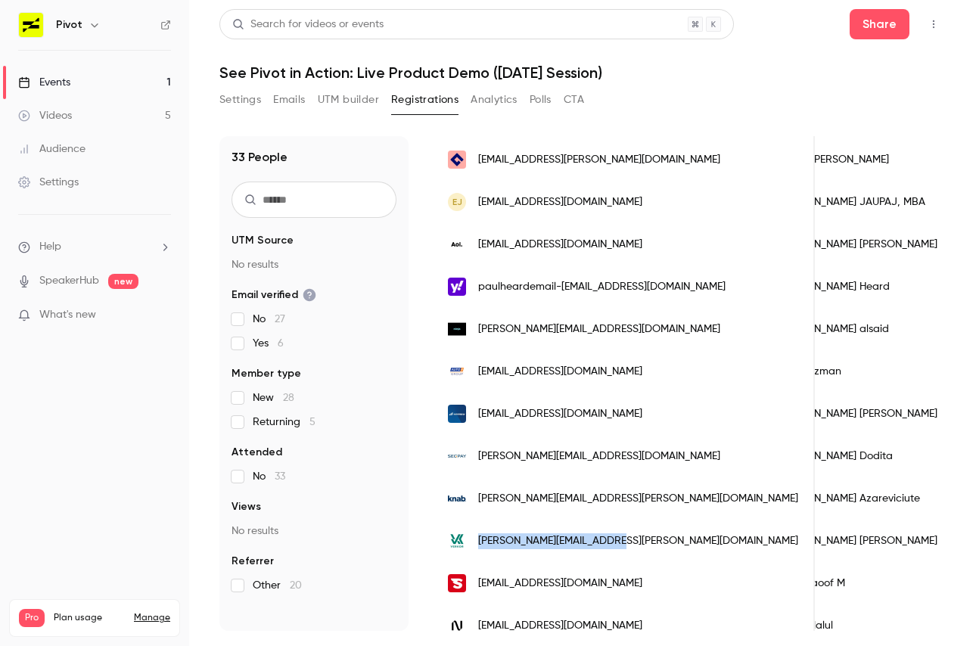
drag, startPoint x: 635, startPoint y: 536, endPoint x: 477, endPoint y: 537, distance: 157.4
click at [477, 537] on div "[PERSON_NAME][EMAIL_ADDRESS][PERSON_NAME][DOMAIN_NAME]" at bounding box center [624, 541] width 382 height 42
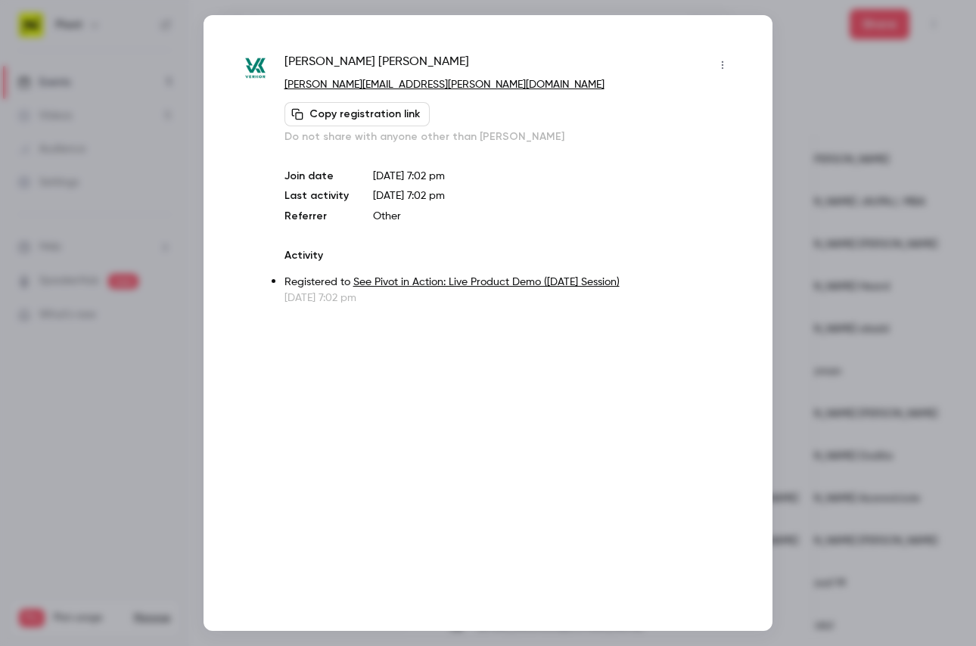
click at [933, 463] on div at bounding box center [488, 323] width 976 height 646
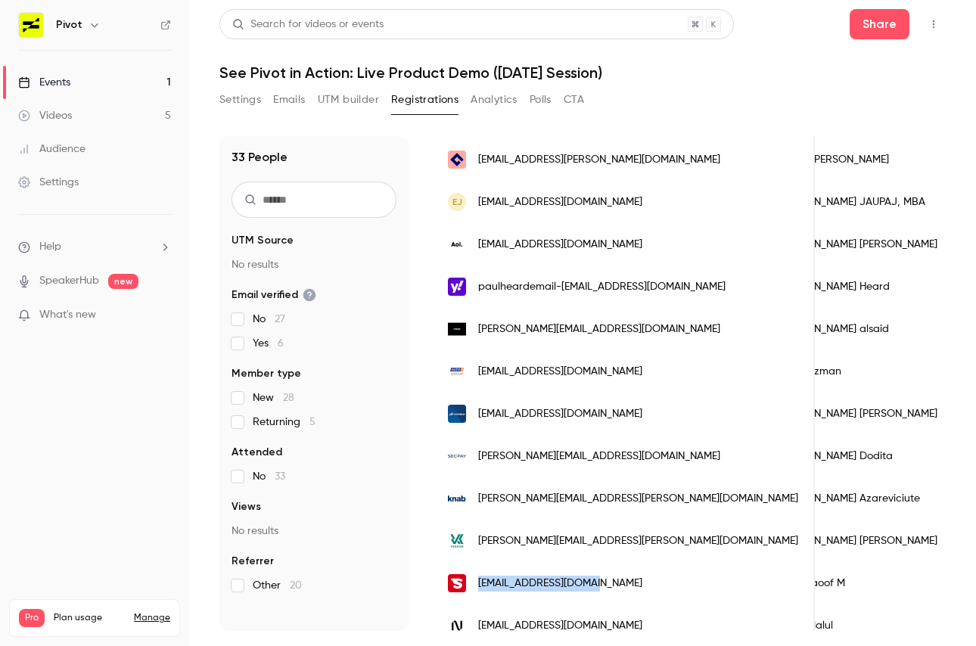
drag, startPoint x: 630, startPoint y: 577, endPoint x: 477, endPoint y: 585, distance: 153.0
click at [477, 585] on div "[EMAIL_ADDRESS][DOMAIN_NAME]" at bounding box center [624, 583] width 382 height 42
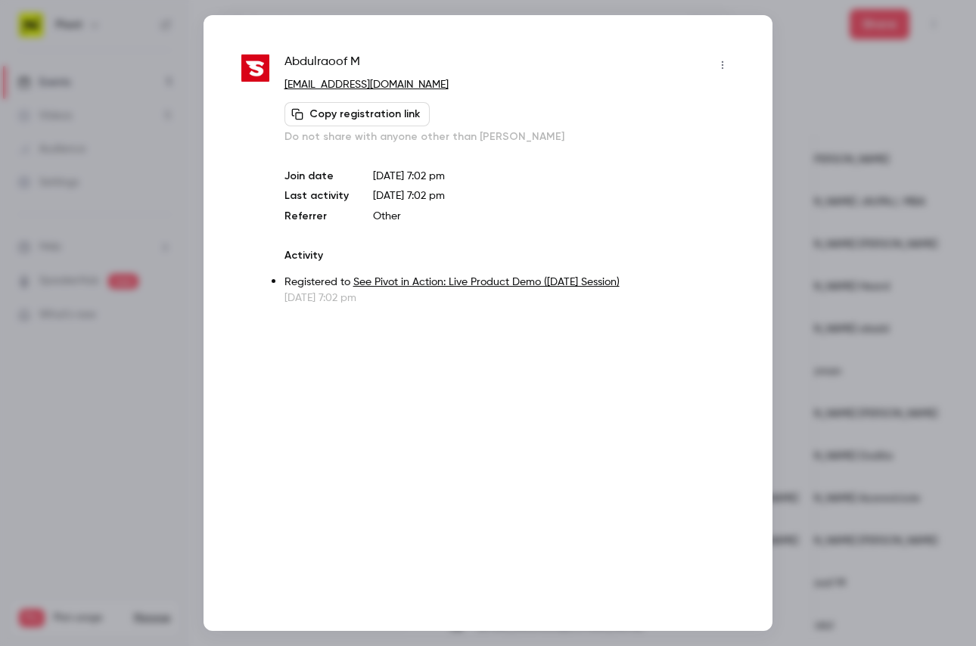
click at [842, 468] on div at bounding box center [488, 323] width 976 height 646
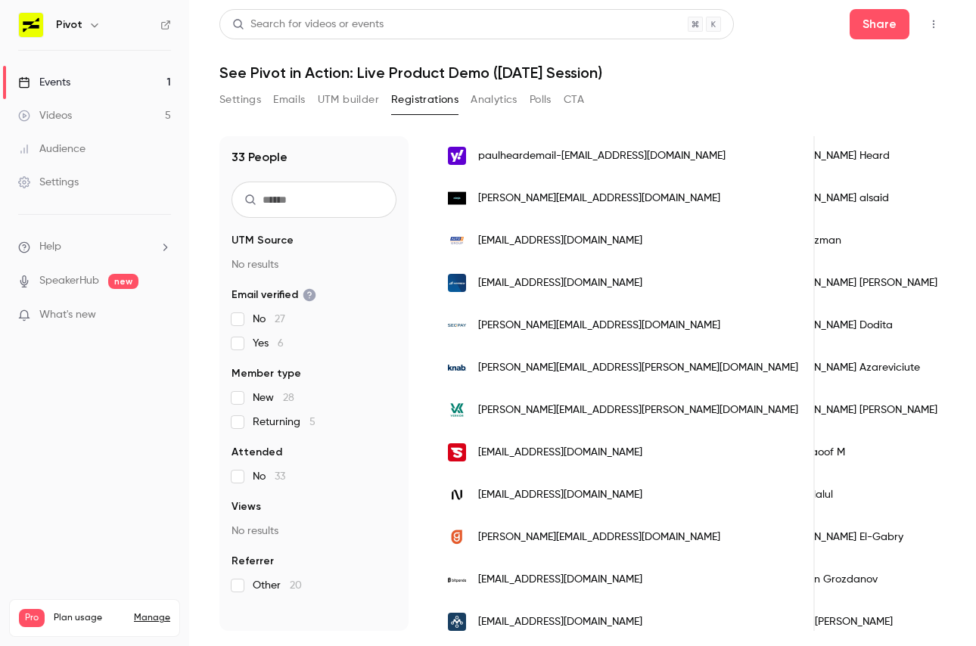
scroll to position [1026, 0]
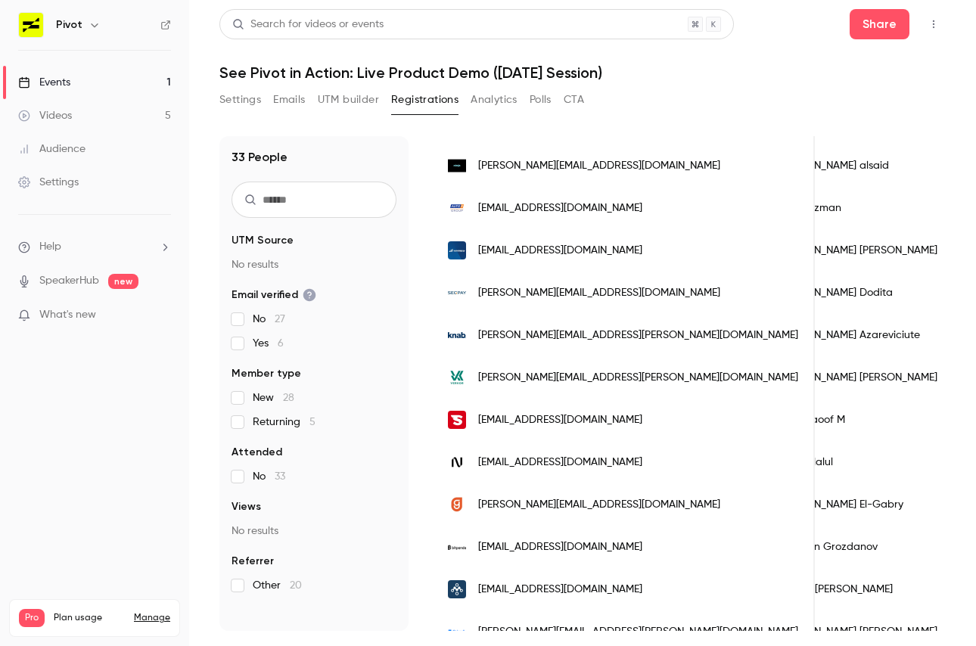
click at [580, 459] on div "[EMAIL_ADDRESS][DOMAIN_NAME]" at bounding box center [624, 462] width 382 height 42
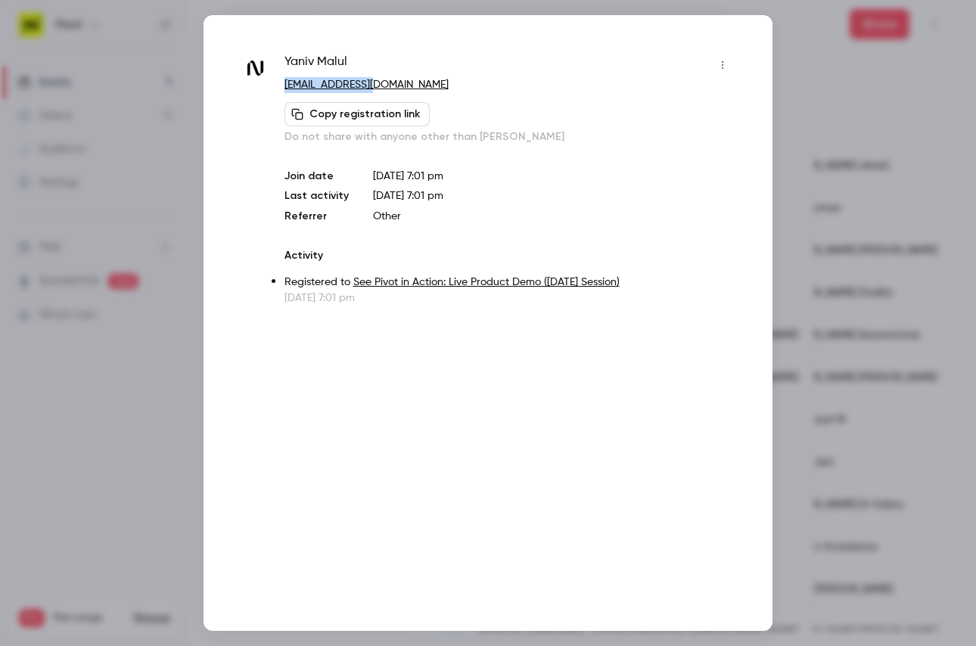
drag, startPoint x: 384, startPoint y: 82, endPoint x: 277, endPoint y: 82, distance: 106.7
click at [277, 82] on div "[PERSON_NAME] [PERSON_NAME][EMAIL_ADDRESS][DOMAIN_NAME] Copy registration link …" at bounding box center [487, 179] width 493 height 253
click at [801, 412] on div at bounding box center [488, 323] width 976 height 646
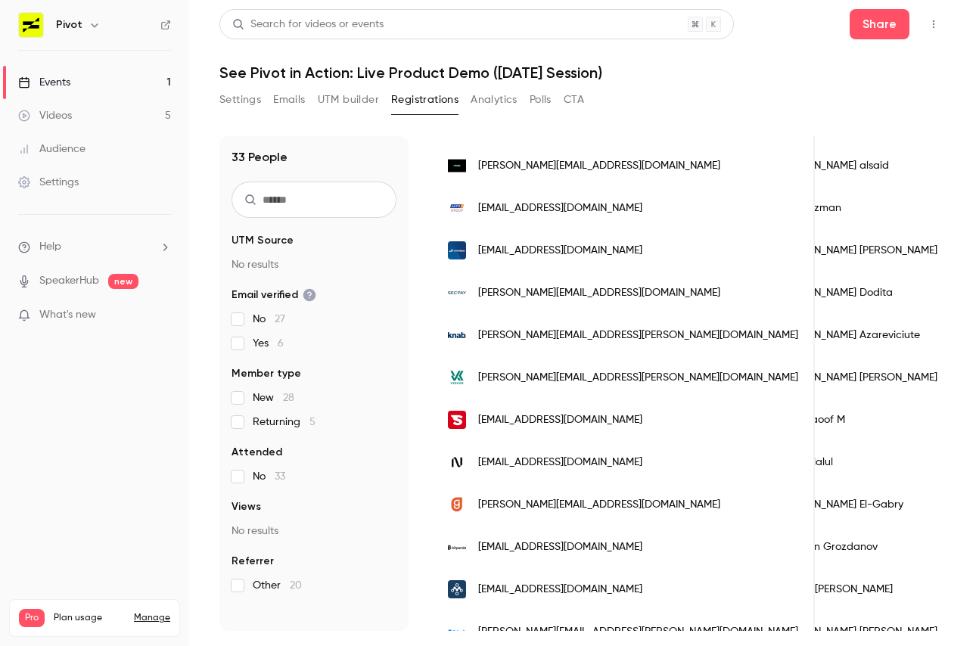
scroll to position [1048, 0]
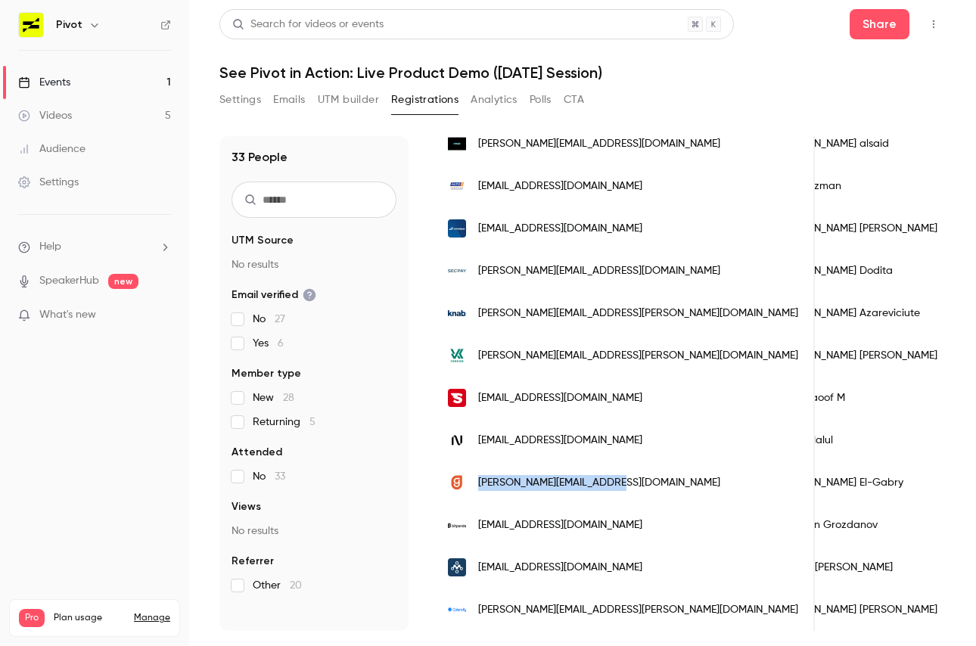
drag, startPoint x: 645, startPoint y: 484, endPoint x: 477, endPoint y: 488, distance: 168.0
click at [477, 488] on div "[PERSON_NAME][EMAIL_ADDRESS][DOMAIN_NAME]" at bounding box center [624, 483] width 382 height 42
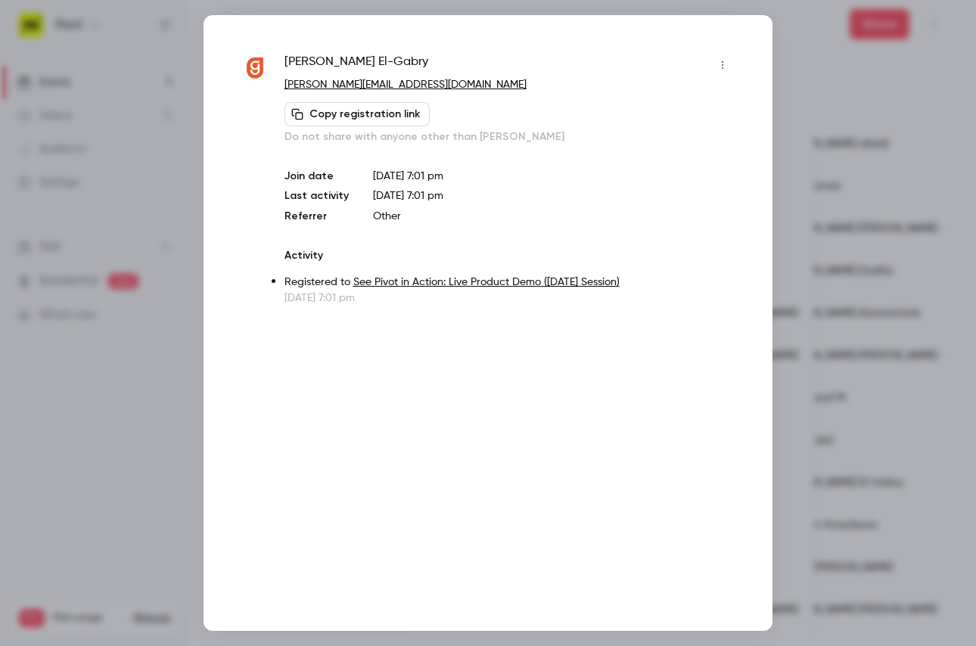
click at [889, 414] on div at bounding box center [488, 323] width 976 height 646
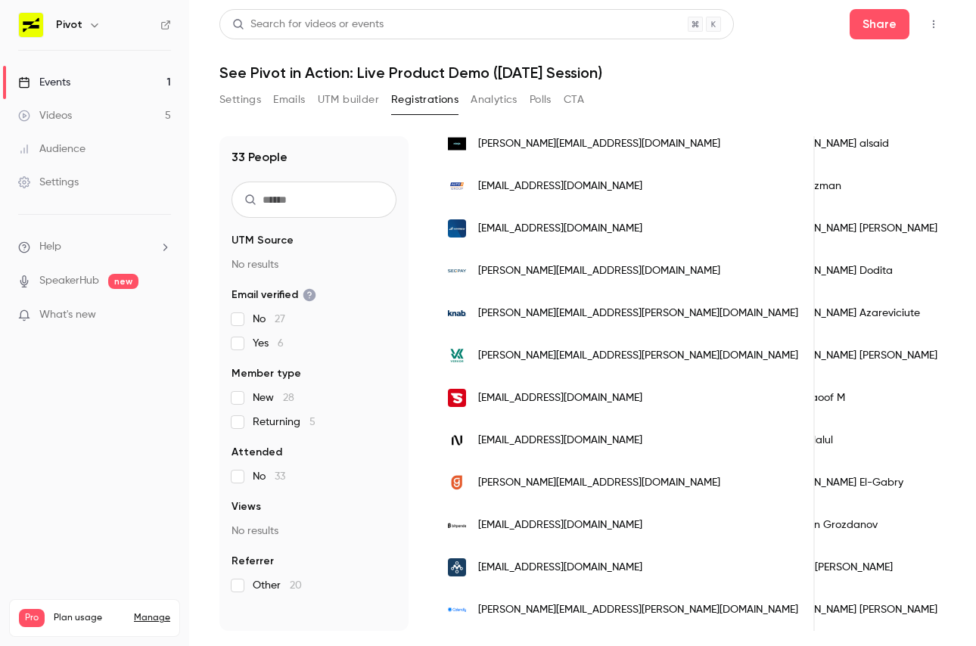
drag, startPoint x: 661, startPoint y: 526, endPoint x: 480, endPoint y: 524, distance: 181.6
click at [480, 524] on div "[EMAIL_ADDRESS][DOMAIN_NAME]" at bounding box center [624, 525] width 382 height 42
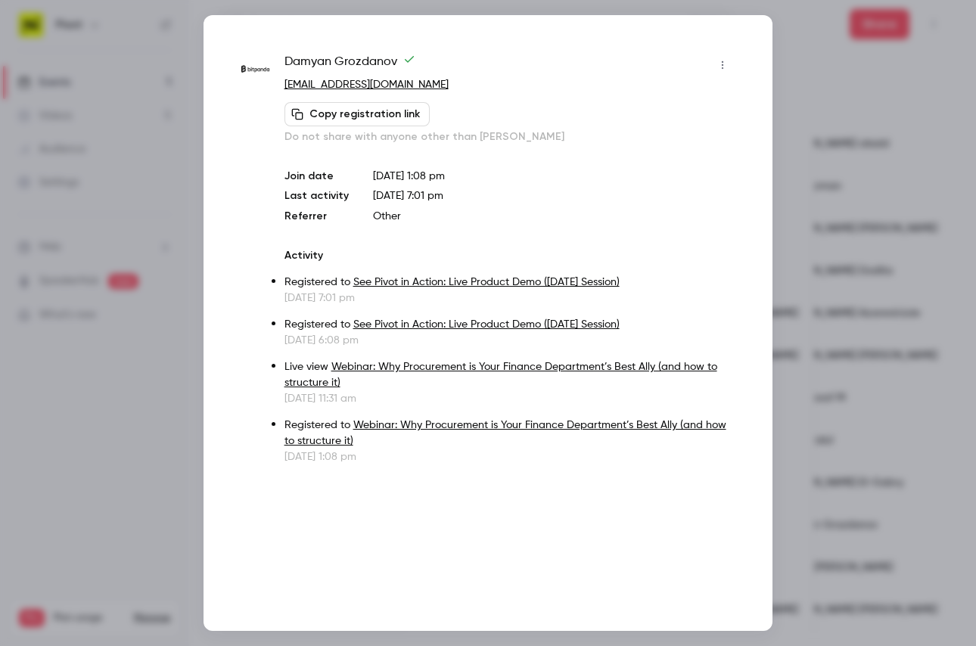
click at [870, 473] on div at bounding box center [488, 323] width 976 height 646
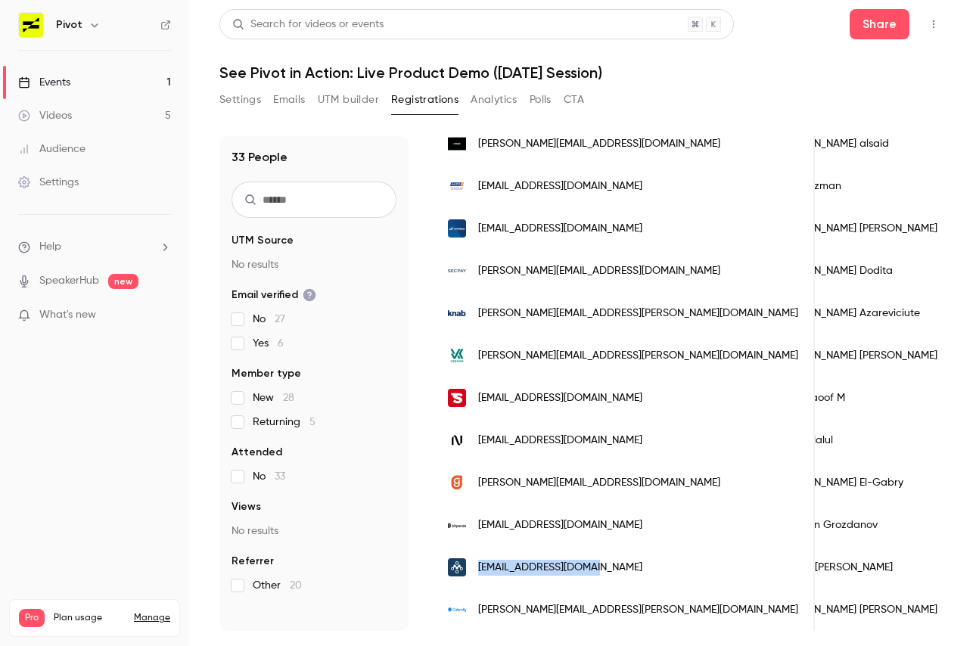
drag, startPoint x: 617, startPoint y: 569, endPoint x: 475, endPoint y: 567, distance: 142.3
click at [475, 567] on div "[EMAIL_ADDRESS][DOMAIN_NAME]" at bounding box center [624, 567] width 382 height 42
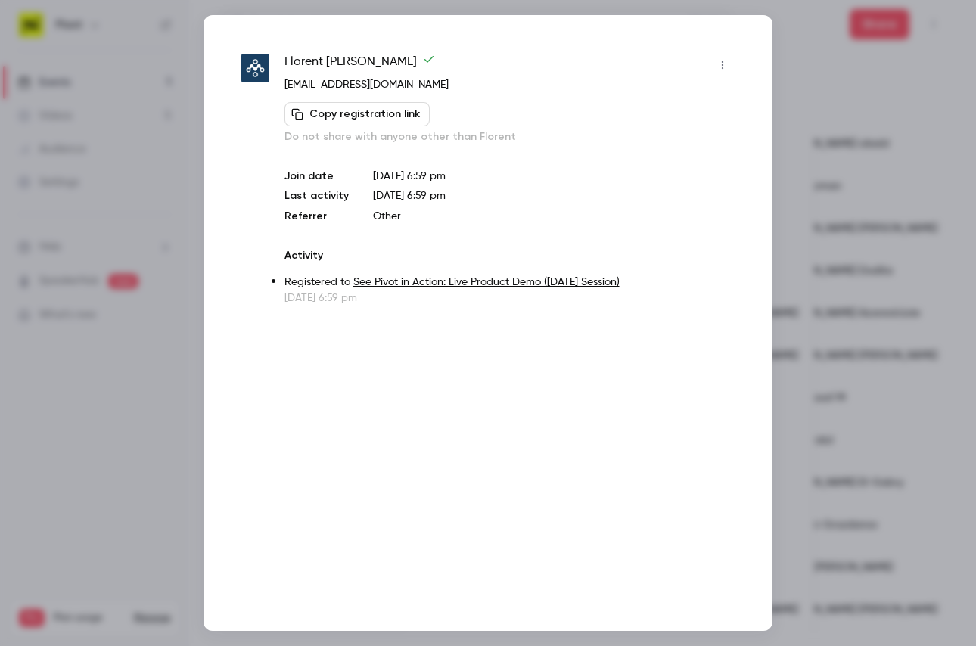
click at [852, 382] on div at bounding box center [488, 323] width 976 height 646
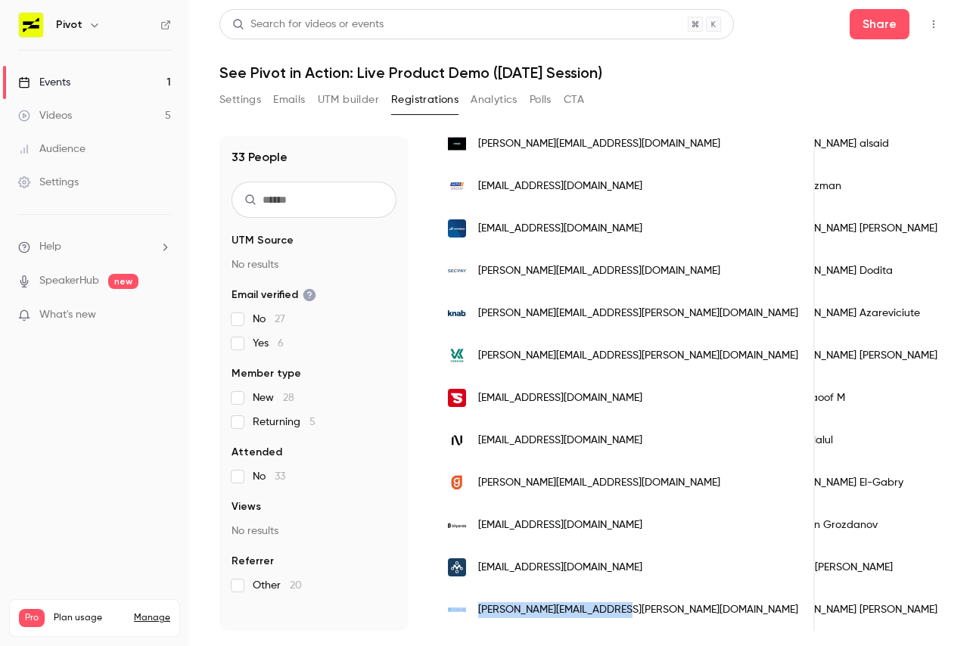
drag, startPoint x: 633, startPoint y: 607, endPoint x: 471, endPoint y: 605, distance: 162.7
click at [471, 605] on div "[PERSON_NAME][EMAIL_ADDRESS][PERSON_NAME][DOMAIN_NAME]" at bounding box center [624, 610] width 382 height 42
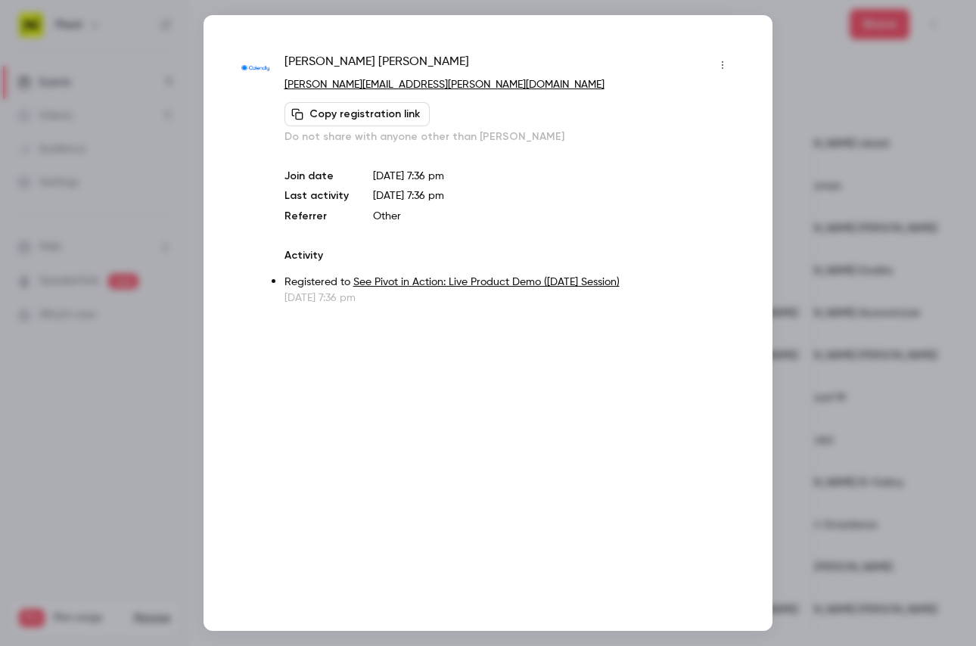
click at [810, 422] on div at bounding box center [488, 323] width 976 height 646
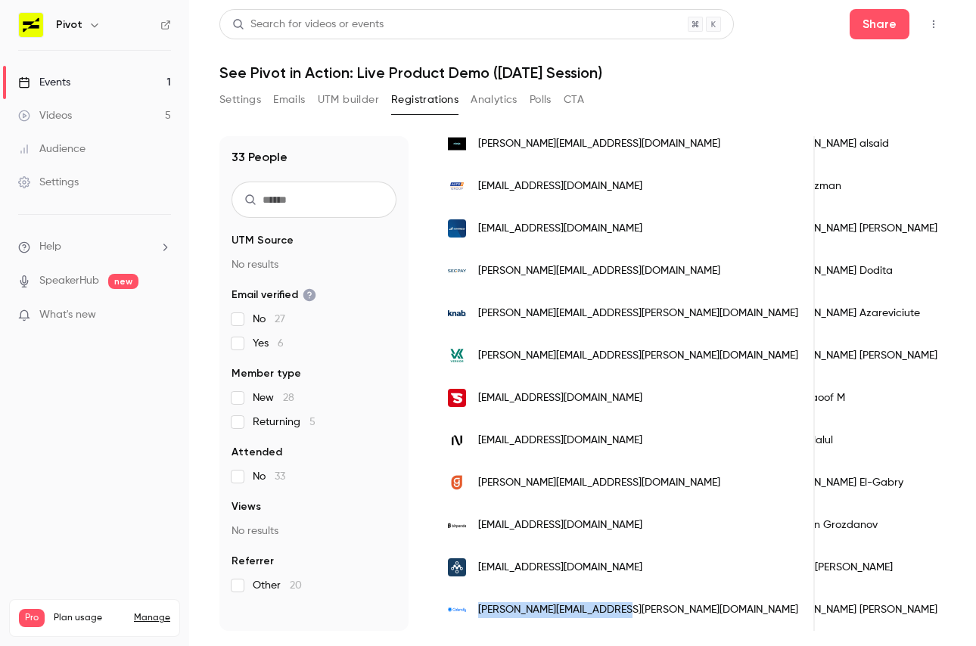
drag, startPoint x: 624, startPoint y: 609, endPoint x: 473, endPoint y: 609, distance: 151.3
click at [473, 609] on div "[PERSON_NAME][EMAIL_ADDRESS][PERSON_NAME][DOMAIN_NAME]" at bounding box center [624, 610] width 382 height 42
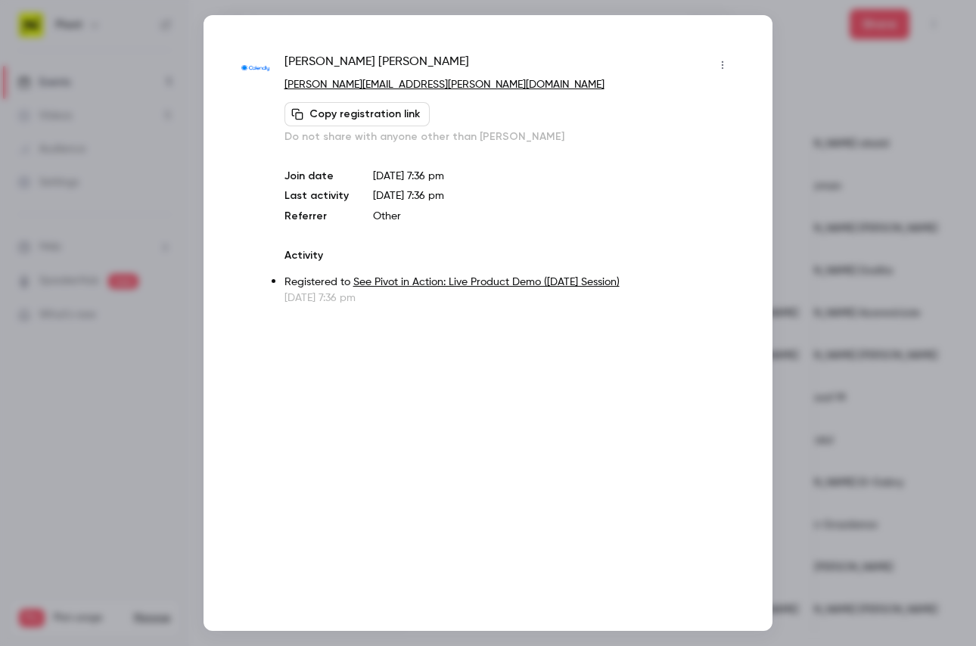
click at [969, 191] on div at bounding box center [488, 323] width 976 height 646
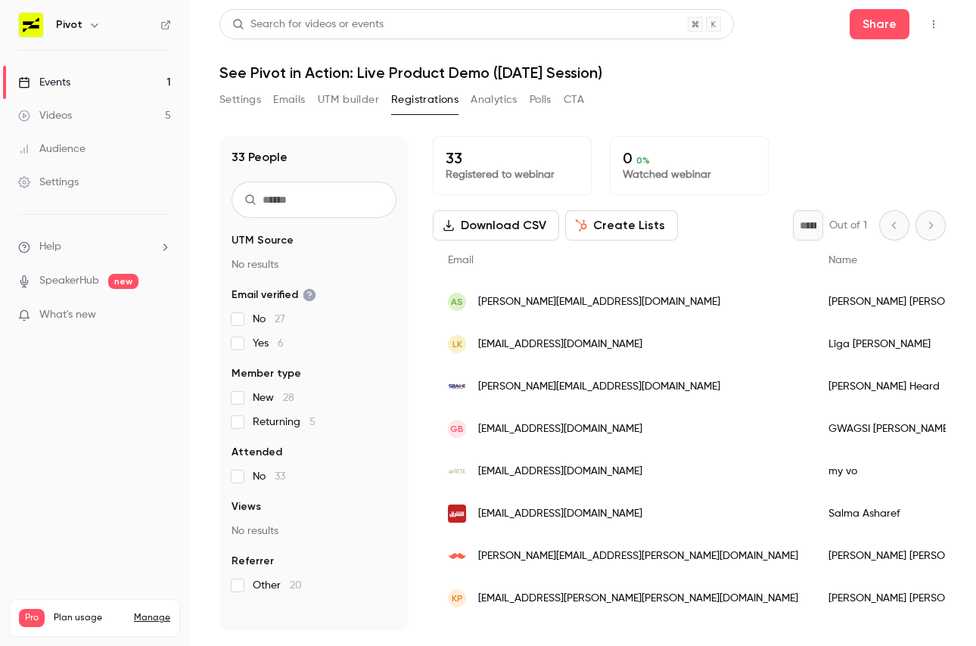
scroll to position [397, 0]
